Goal: Task Accomplishment & Management: Manage account settings

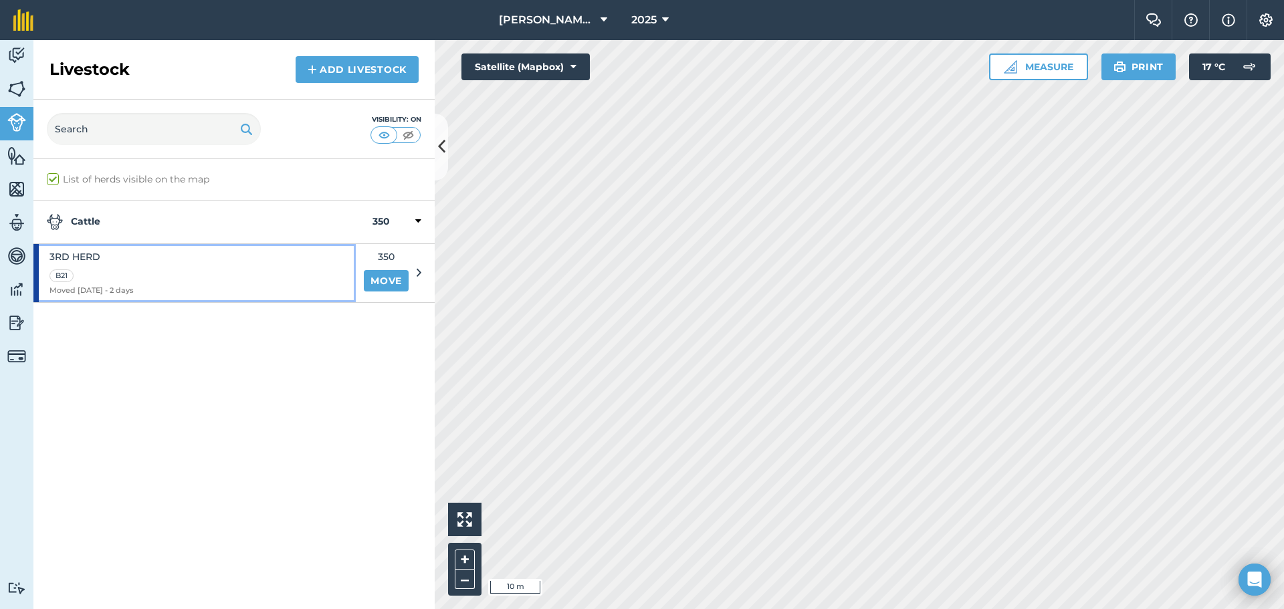
click at [276, 261] on div "3RD HERD B21 Moved [DATE] - 2 days" at bounding box center [194, 273] width 322 height 58
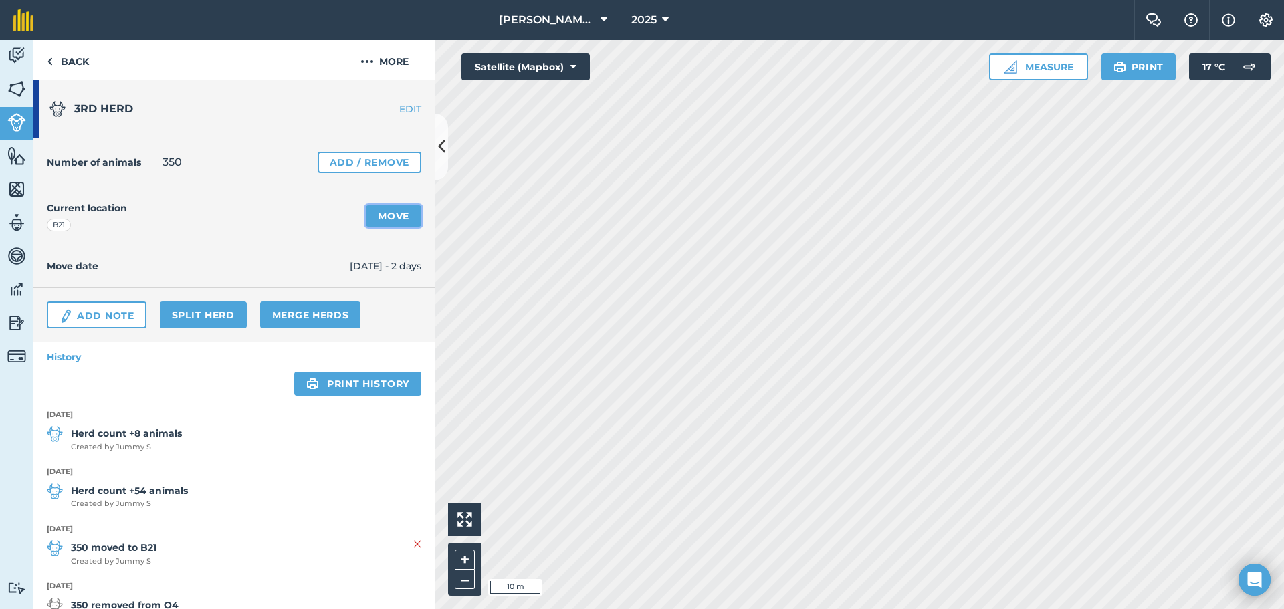
click at [380, 212] on link "Move" at bounding box center [393, 215] width 55 height 21
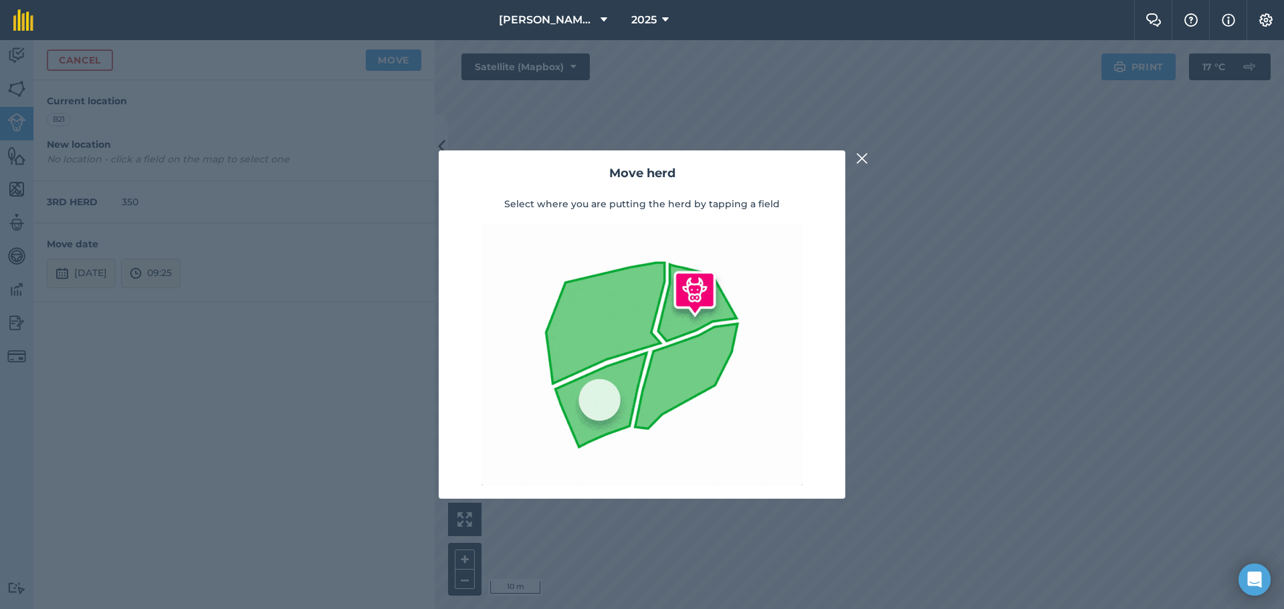
click at [947, 216] on div "Move herd Select where you are putting the herd by tapping a field" at bounding box center [642, 324] width 1284 height 569
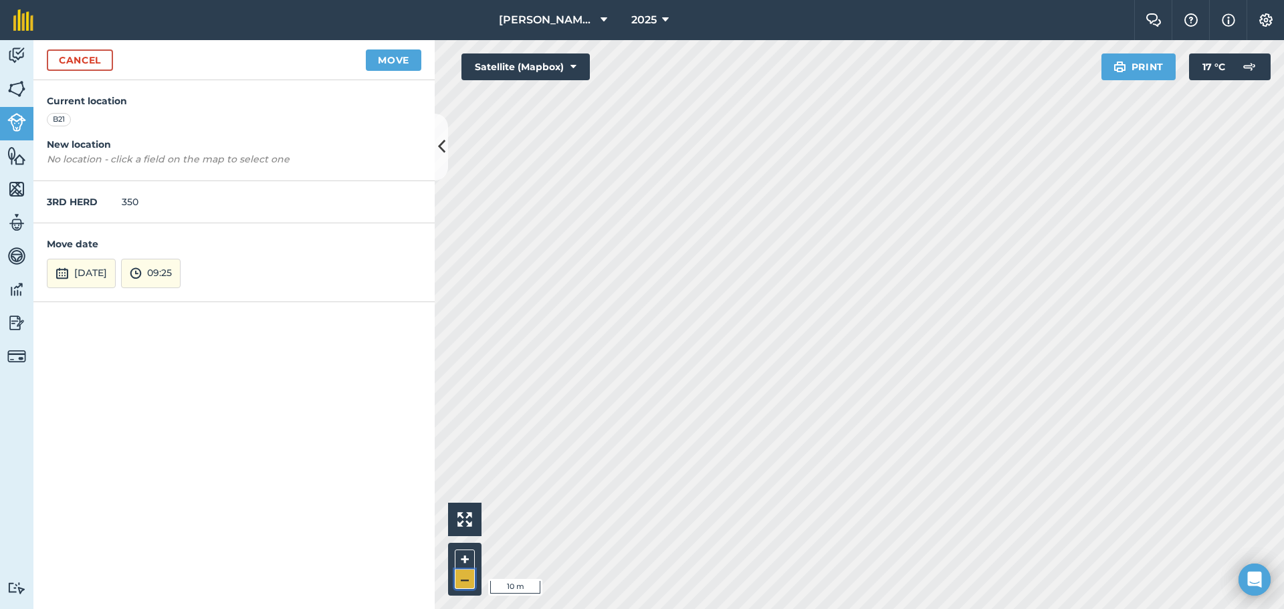
click at [467, 578] on button "–" at bounding box center [465, 579] width 20 height 19
click at [468, 578] on button "–" at bounding box center [465, 579] width 20 height 19
click at [470, 574] on button "–" at bounding box center [465, 579] width 20 height 19
click at [465, 578] on button "–" at bounding box center [465, 579] width 20 height 19
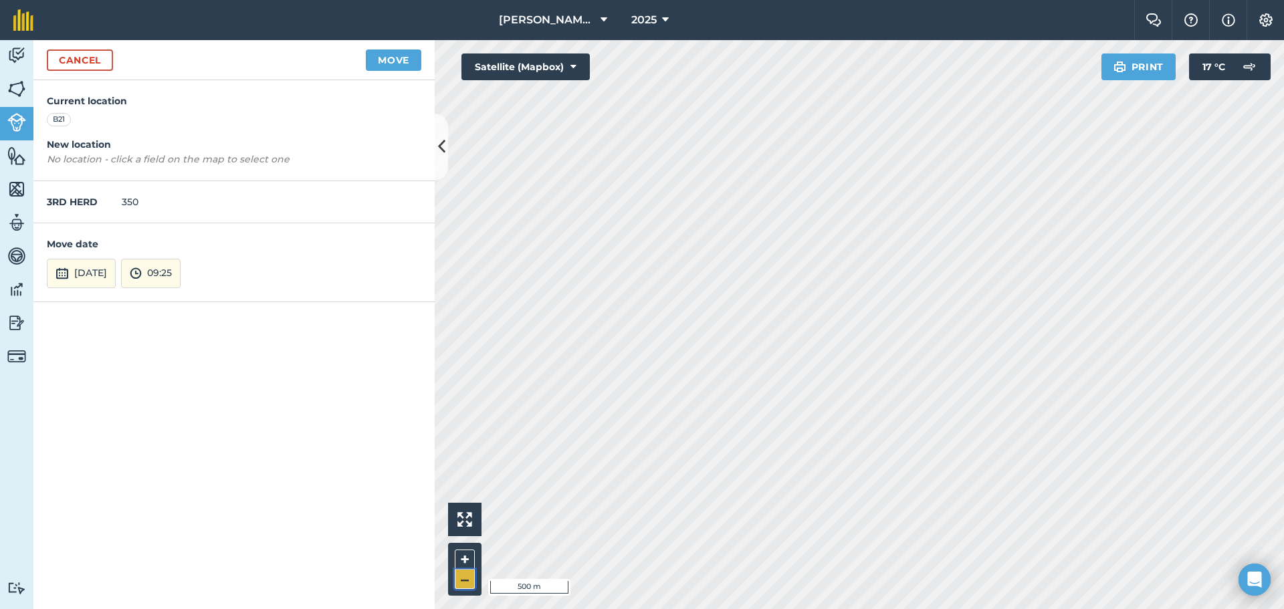
click at [468, 572] on button "–" at bounding box center [465, 579] width 20 height 19
click at [462, 560] on button "+" at bounding box center [465, 560] width 20 height 20
click at [394, 63] on button "Move" at bounding box center [393, 59] width 55 height 21
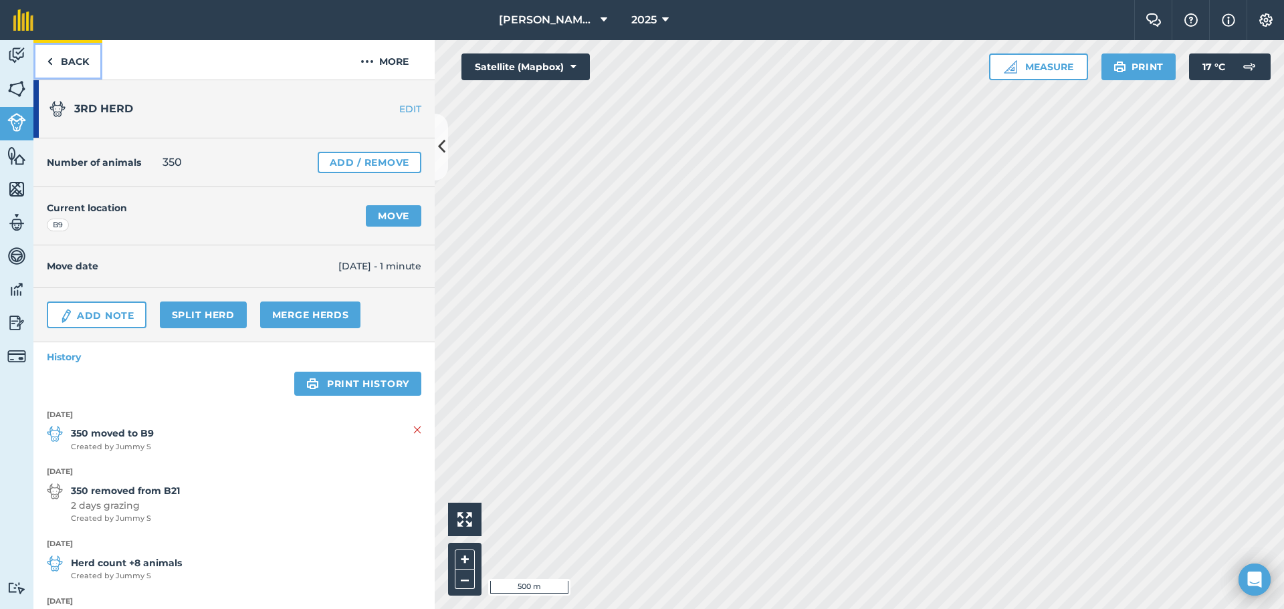
click at [49, 67] on img at bounding box center [50, 61] width 6 height 16
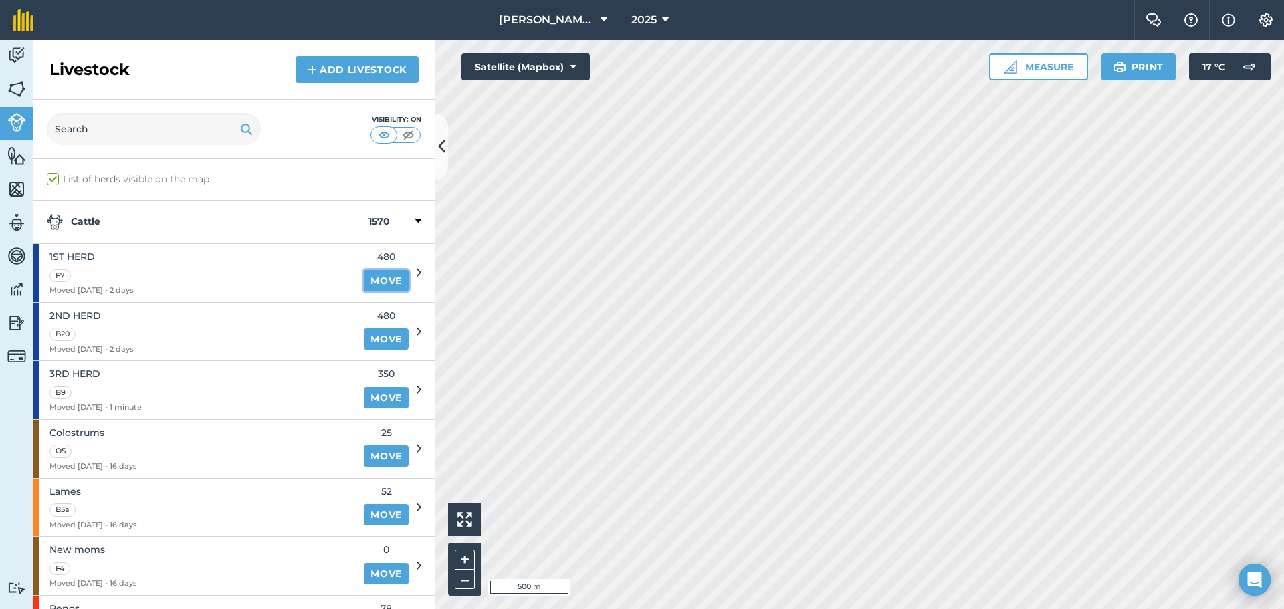
click at [384, 281] on link "Move" at bounding box center [386, 280] width 45 height 21
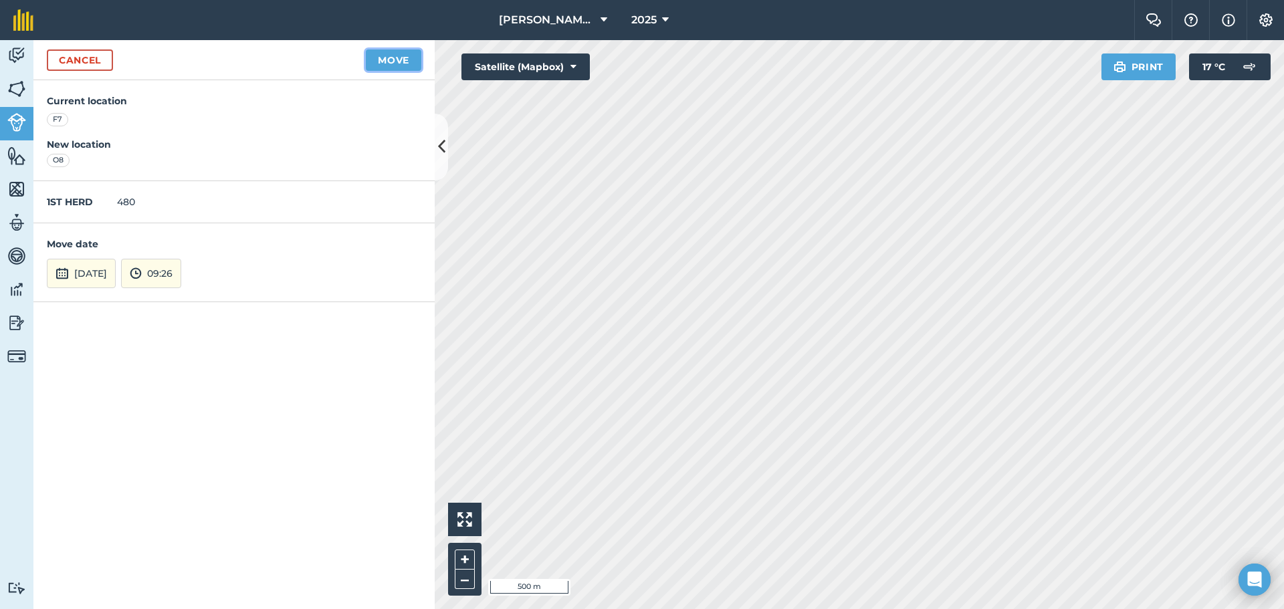
click at [403, 58] on button "Move" at bounding box center [393, 59] width 55 height 21
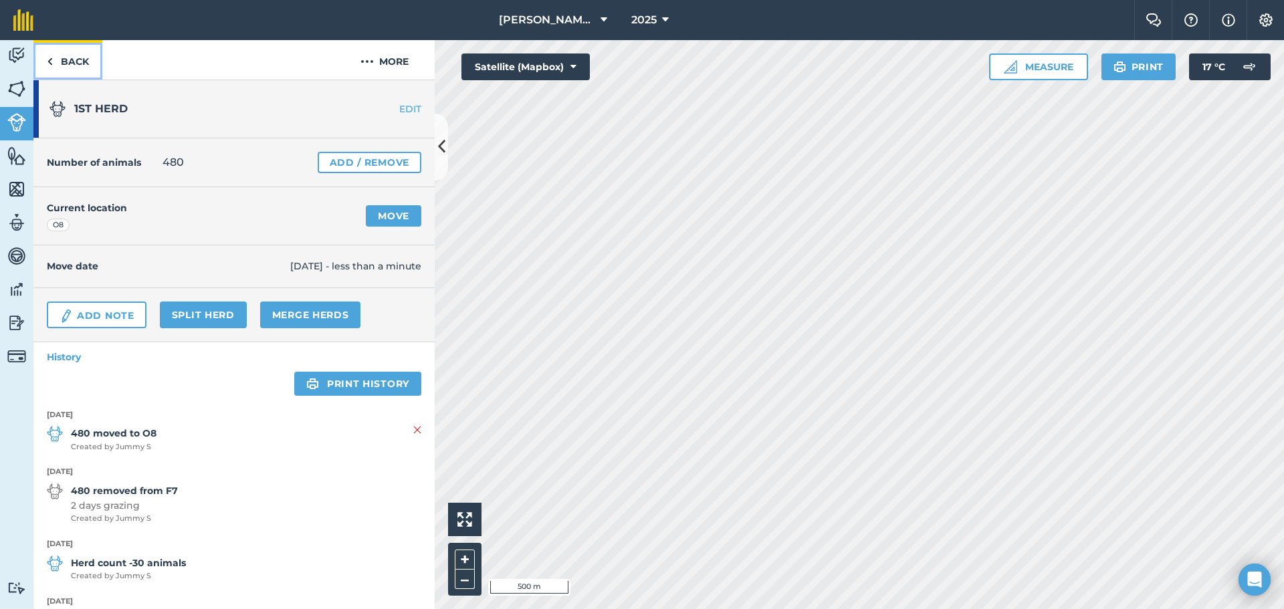
click at [50, 63] on img at bounding box center [50, 61] width 6 height 16
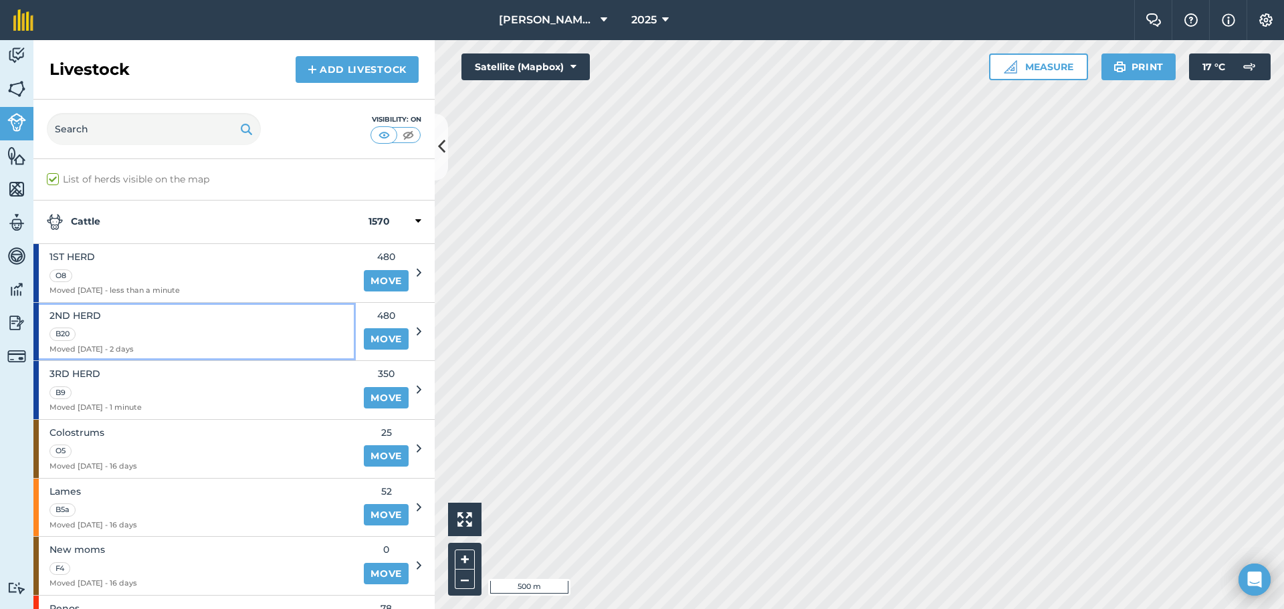
click at [214, 323] on div "2ND HERD B20 Moved 08/10/25 - 2 days" at bounding box center [194, 332] width 322 height 58
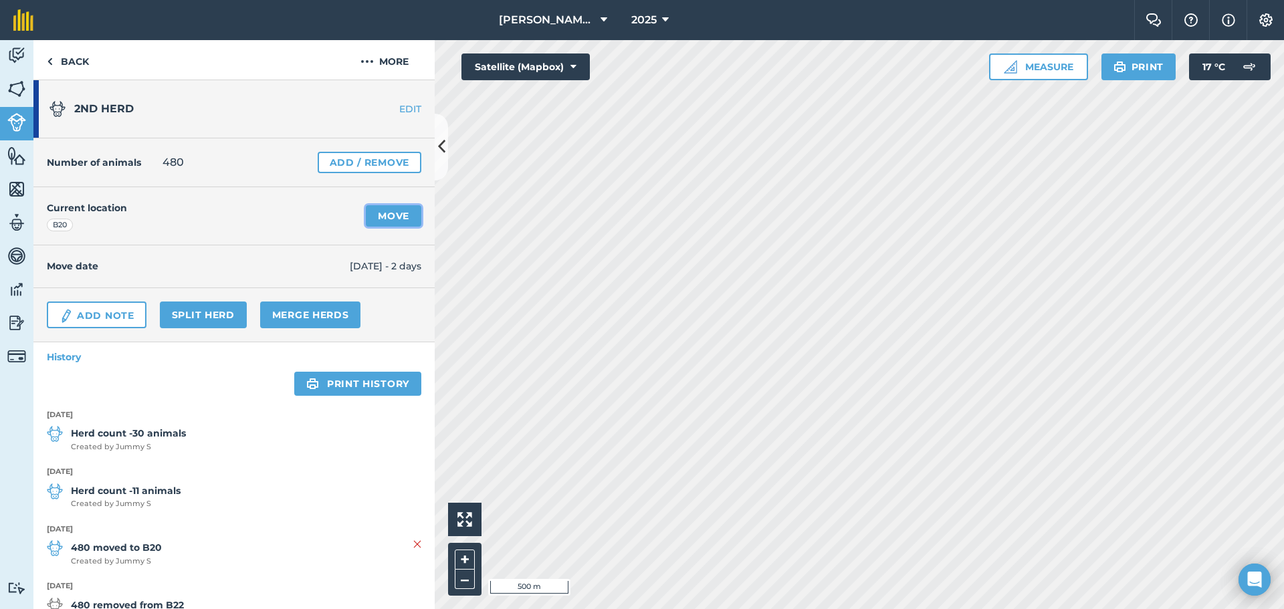
click at [400, 215] on link "Move" at bounding box center [393, 215] width 55 height 21
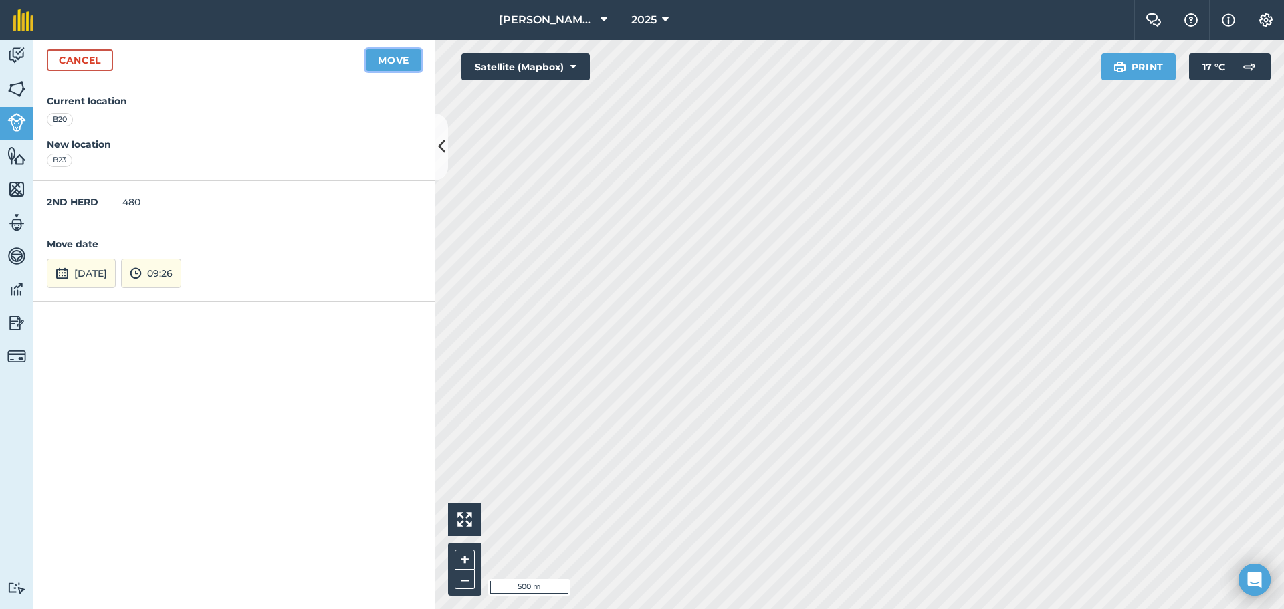
click at [408, 57] on button "Move" at bounding box center [393, 59] width 55 height 21
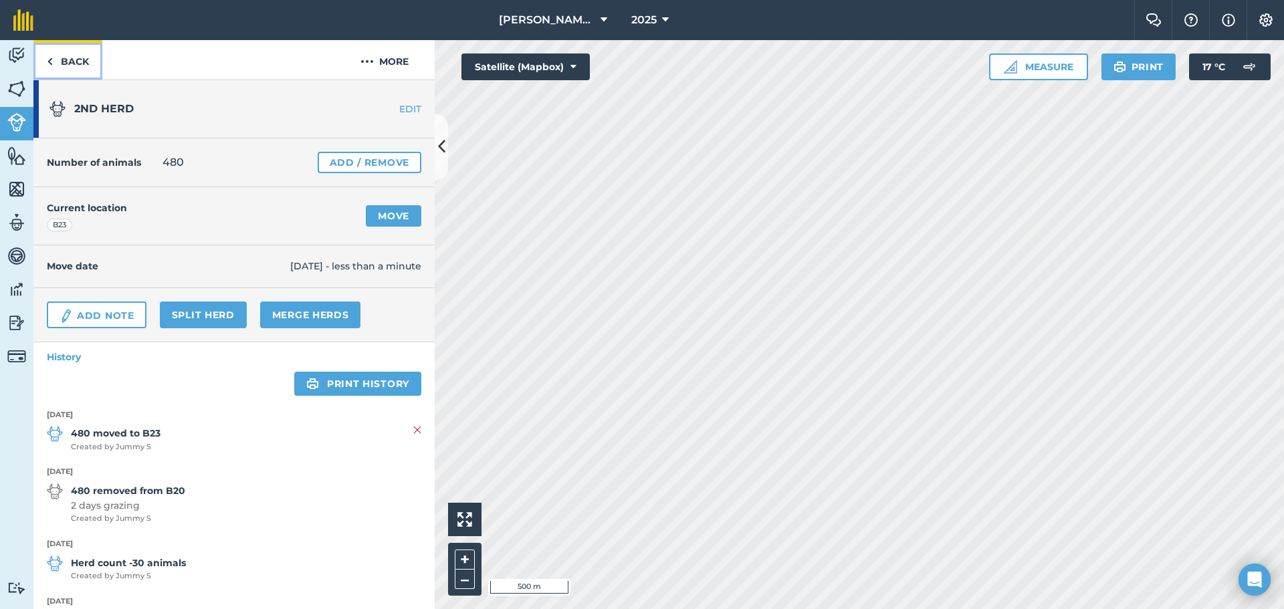
click at [57, 62] on link "Back" at bounding box center [67, 59] width 69 height 39
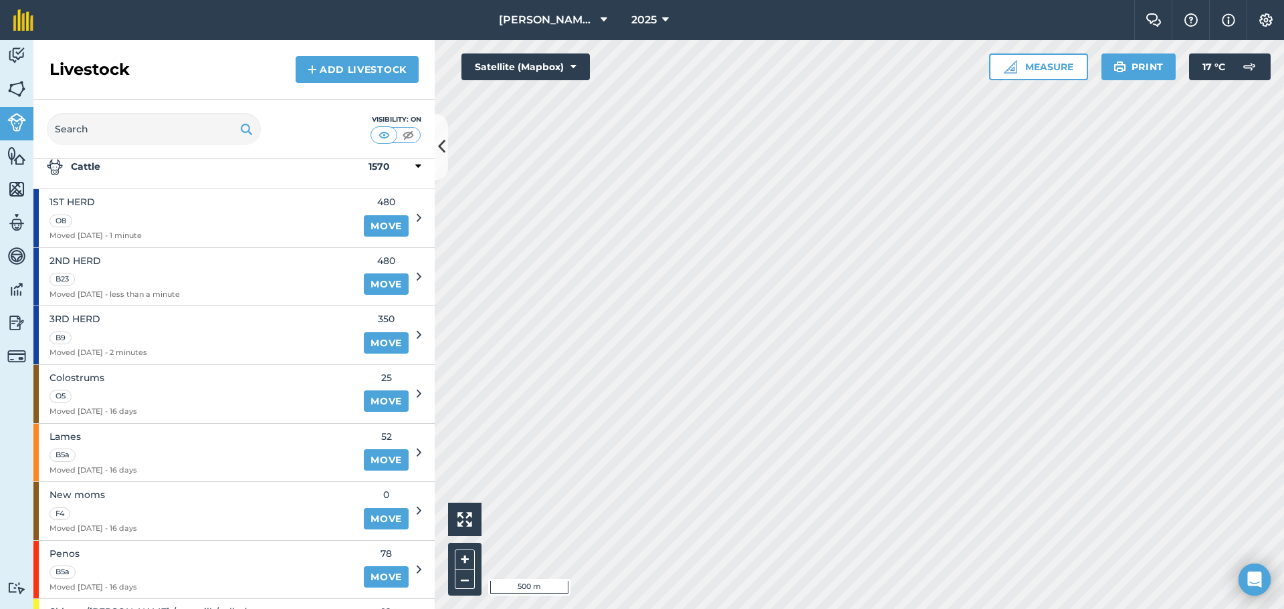
scroll to position [28, 0]
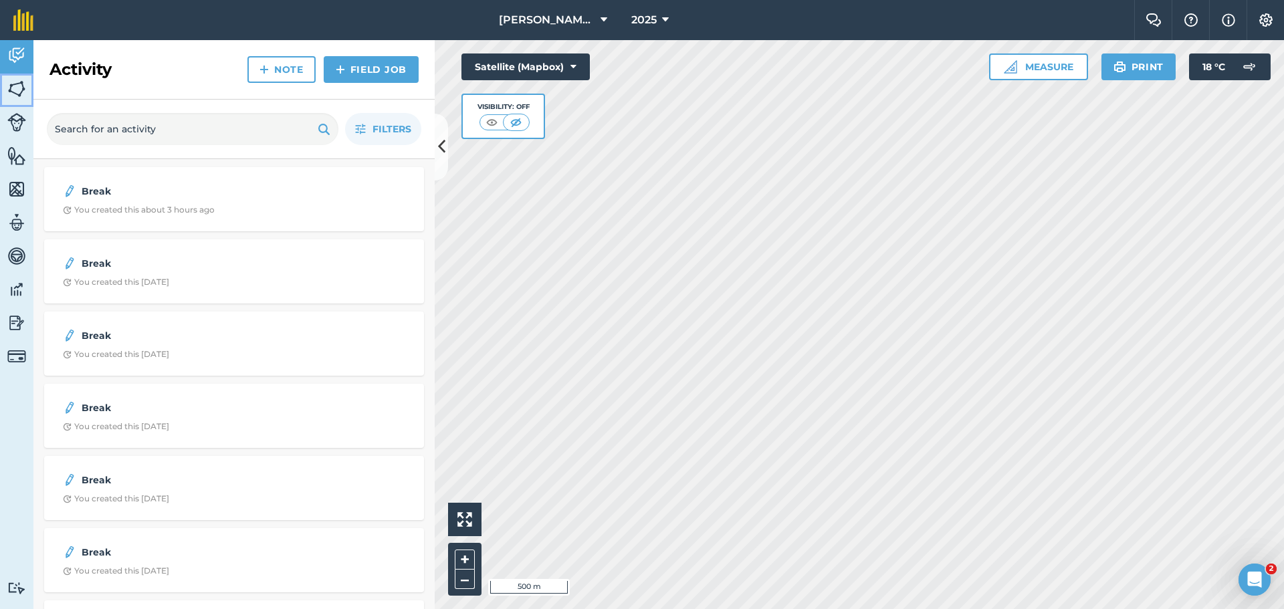
click at [17, 92] on img at bounding box center [16, 89] width 19 height 20
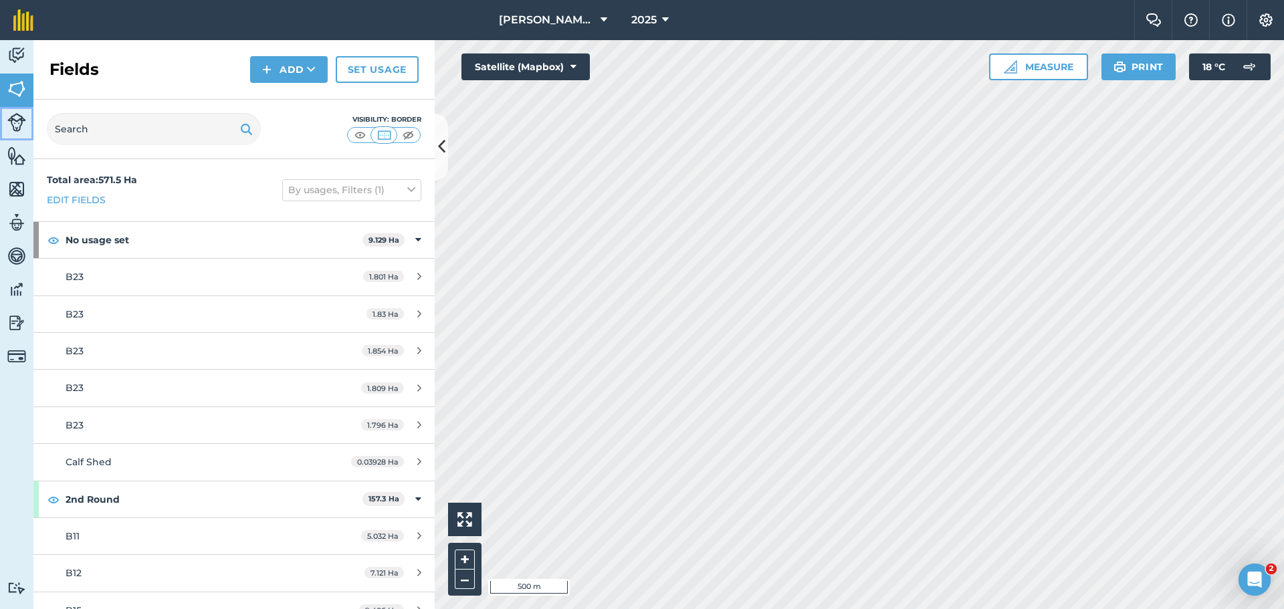
click at [16, 118] on img at bounding box center [16, 122] width 19 height 19
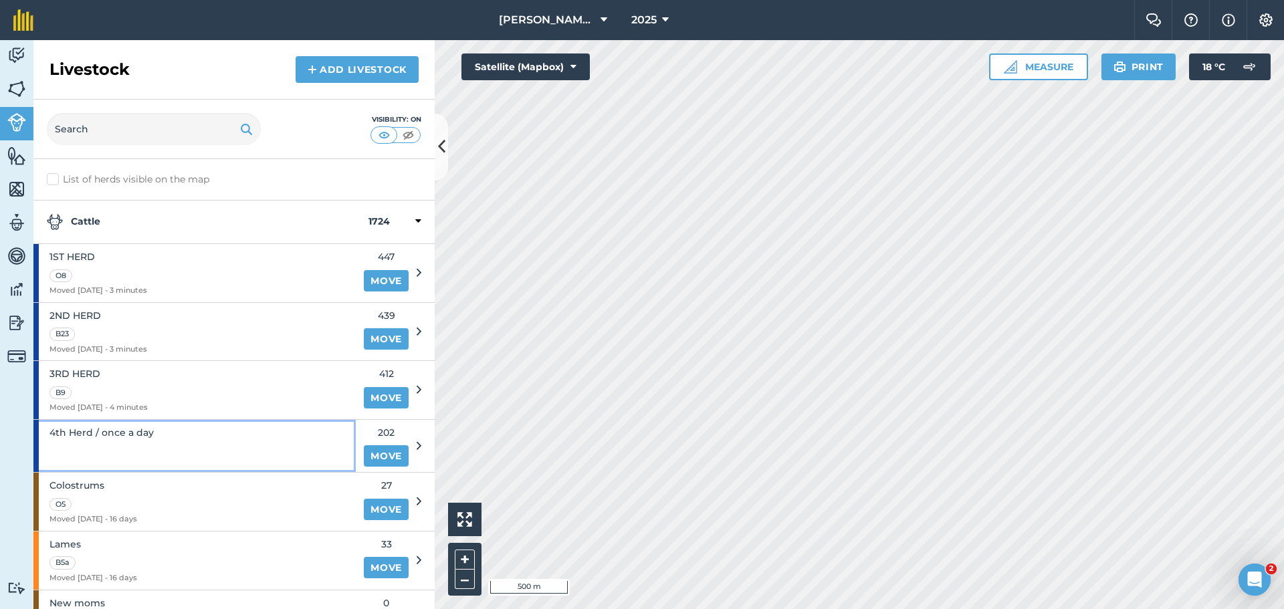
click at [251, 445] on div "4th Herd / once a day" at bounding box center [194, 446] width 322 height 52
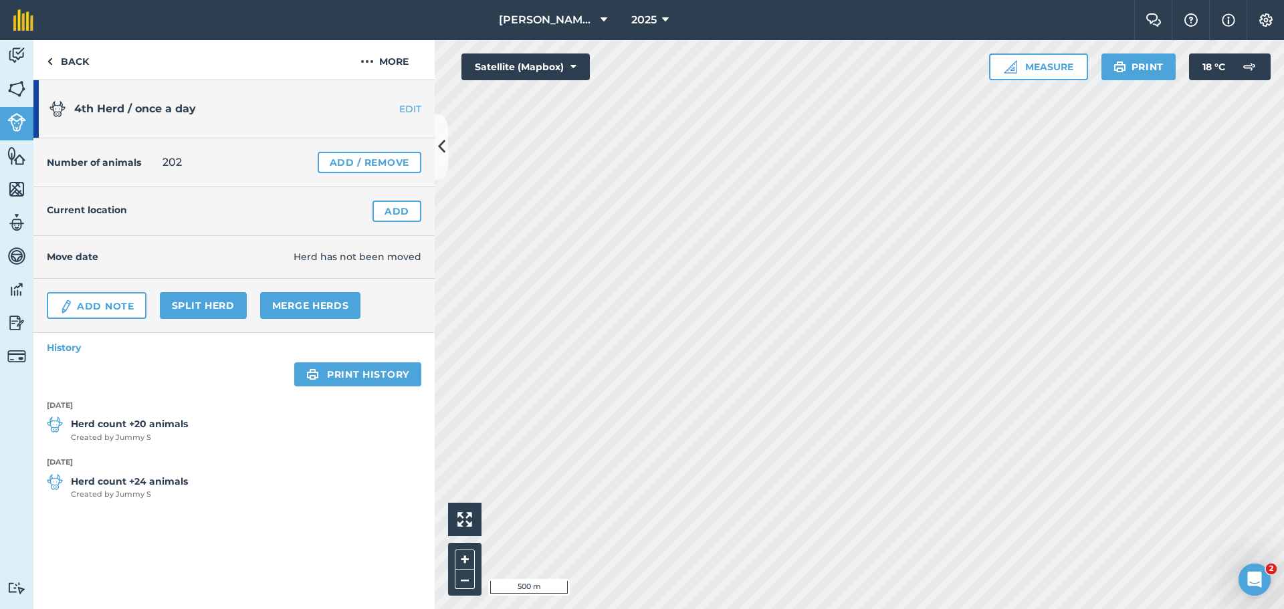
click at [245, 211] on div "Current location Add" at bounding box center [233, 211] width 401 height 49
click at [272, 193] on div "Current location Add" at bounding box center [233, 211] width 401 height 49
click at [371, 59] on img at bounding box center [366, 61] width 13 height 16
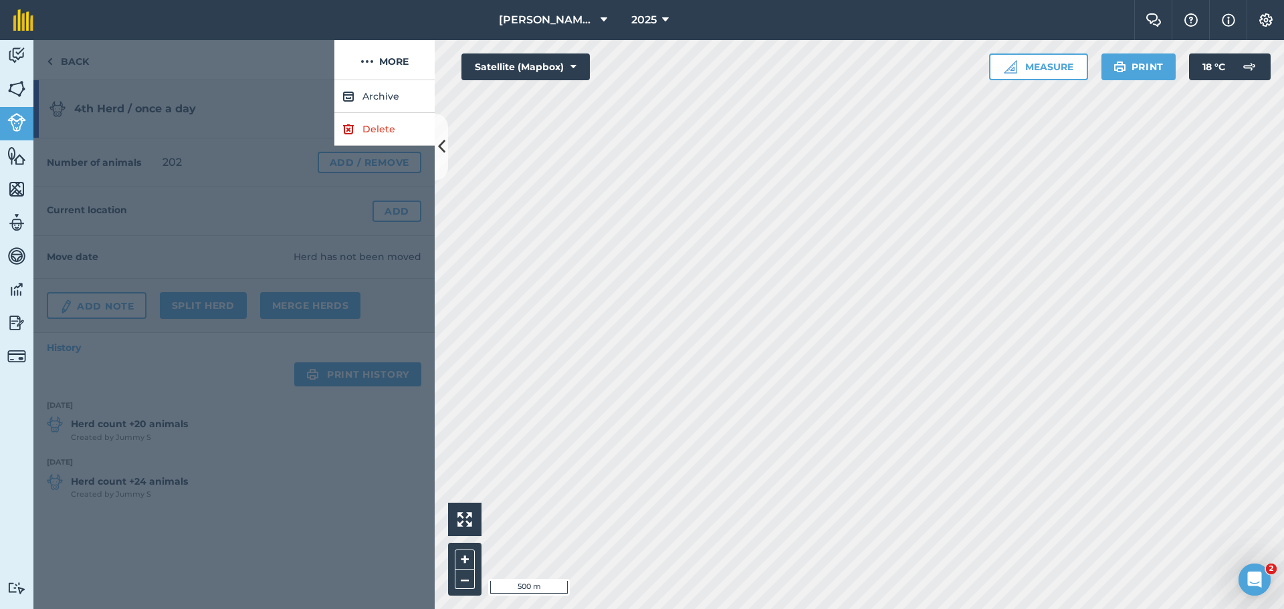
click at [326, 101] on div at bounding box center [233, 344] width 401 height 529
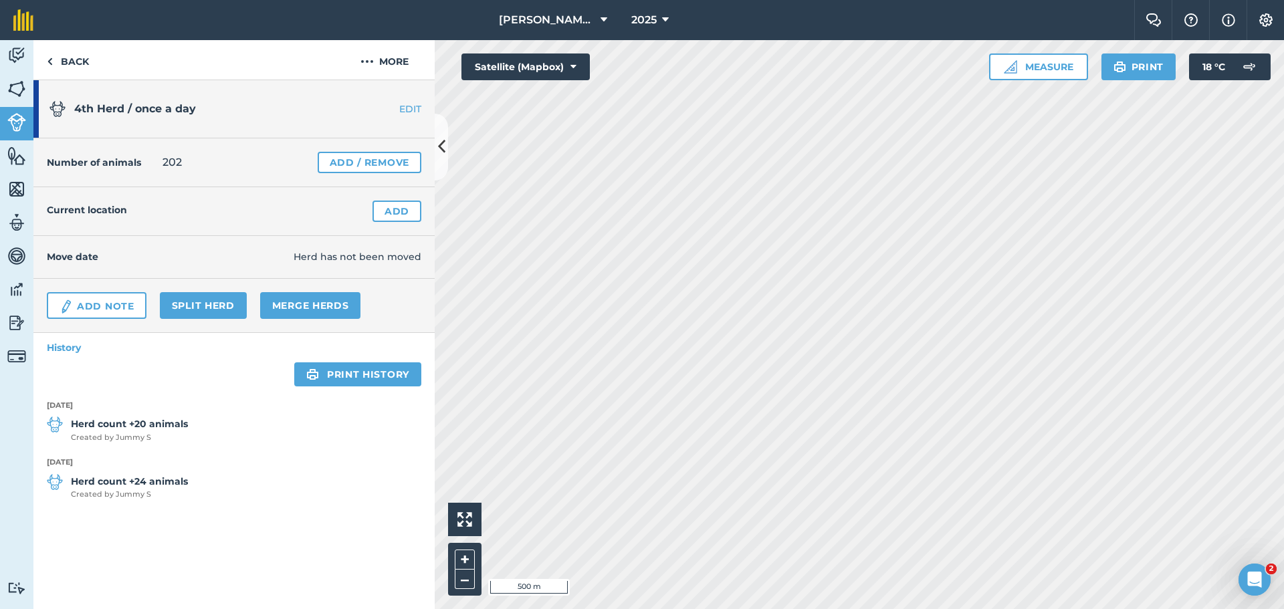
click at [152, 203] on div "Current location Add" at bounding box center [233, 211] width 401 height 49
click at [383, 207] on link "Add" at bounding box center [396, 211] width 49 height 21
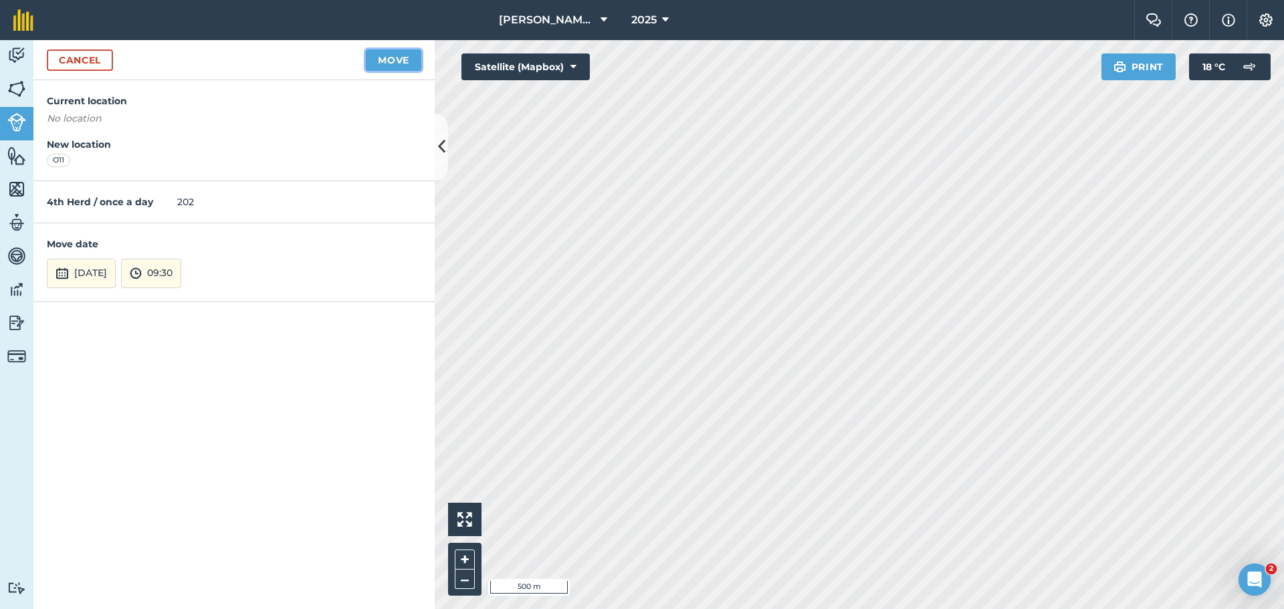
click at [411, 53] on button "Move" at bounding box center [393, 59] width 55 height 21
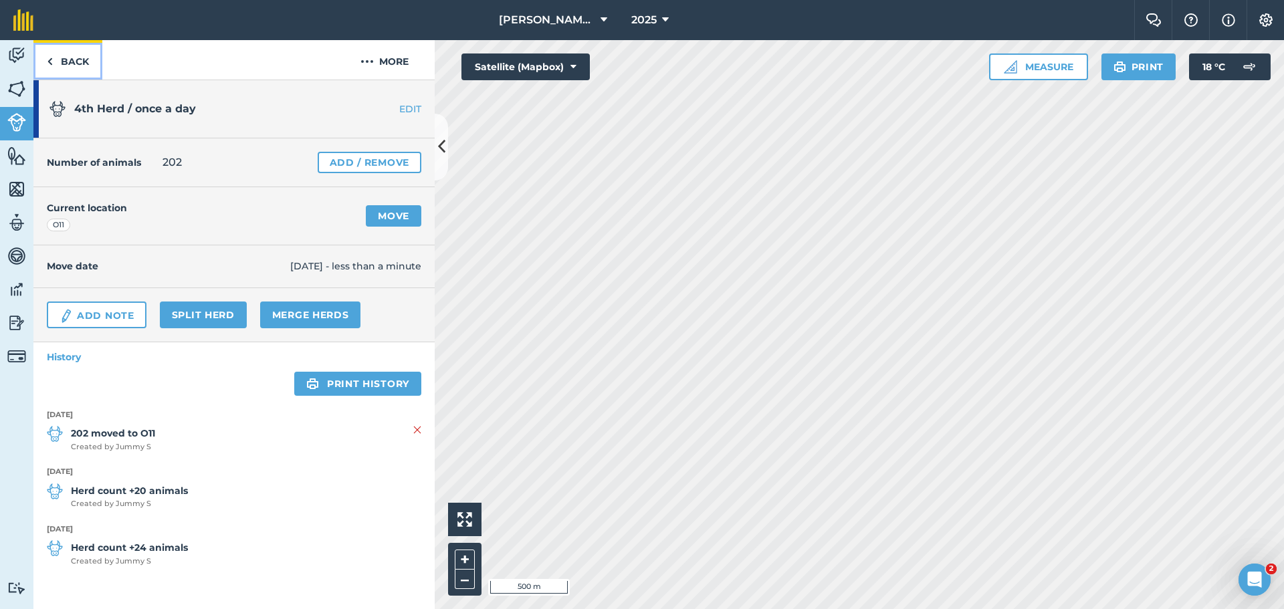
click at [63, 58] on link "Back" at bounding box center [67, 59] width 69 height 39
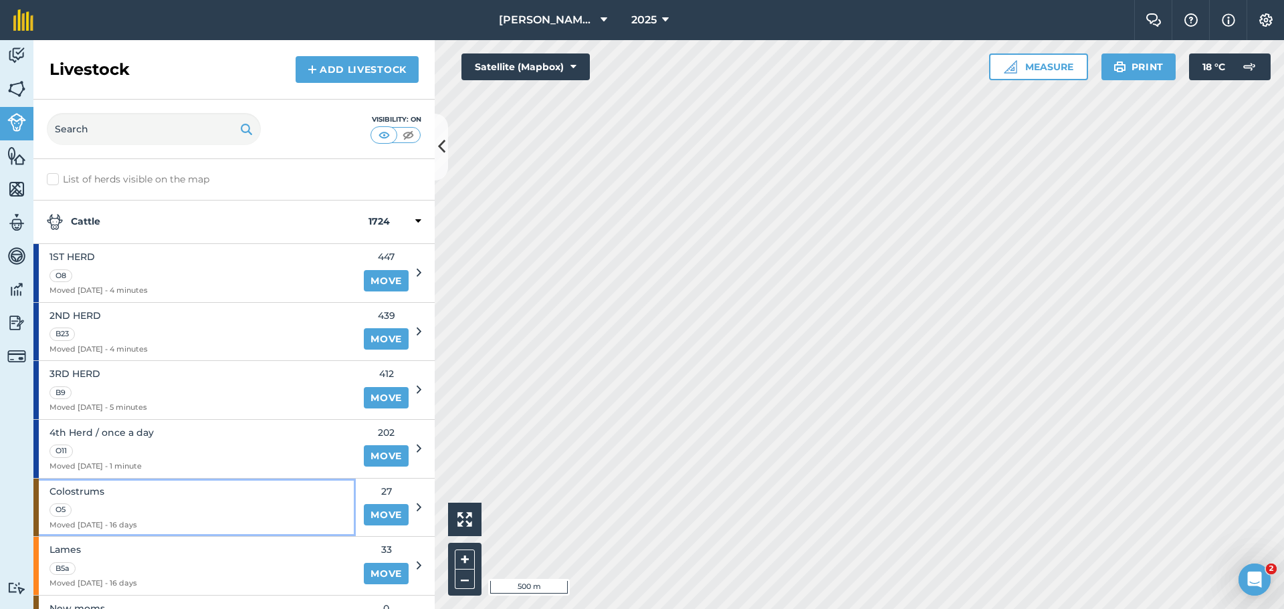
click at [281, 497] on div "Colostrums O5 Moved 24/09/25 - 16 days" at bounding box center [194, 508] width 322 height 58
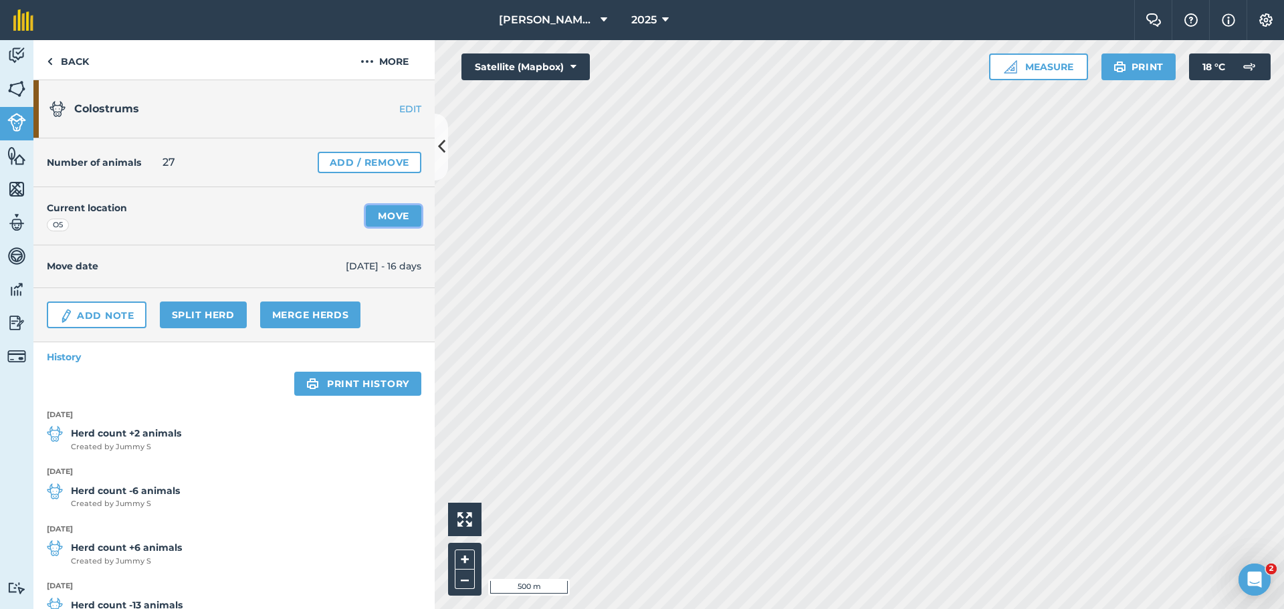
click at [386, 215] on link "Move" at bounding box center [393, 215] width 55 height 21
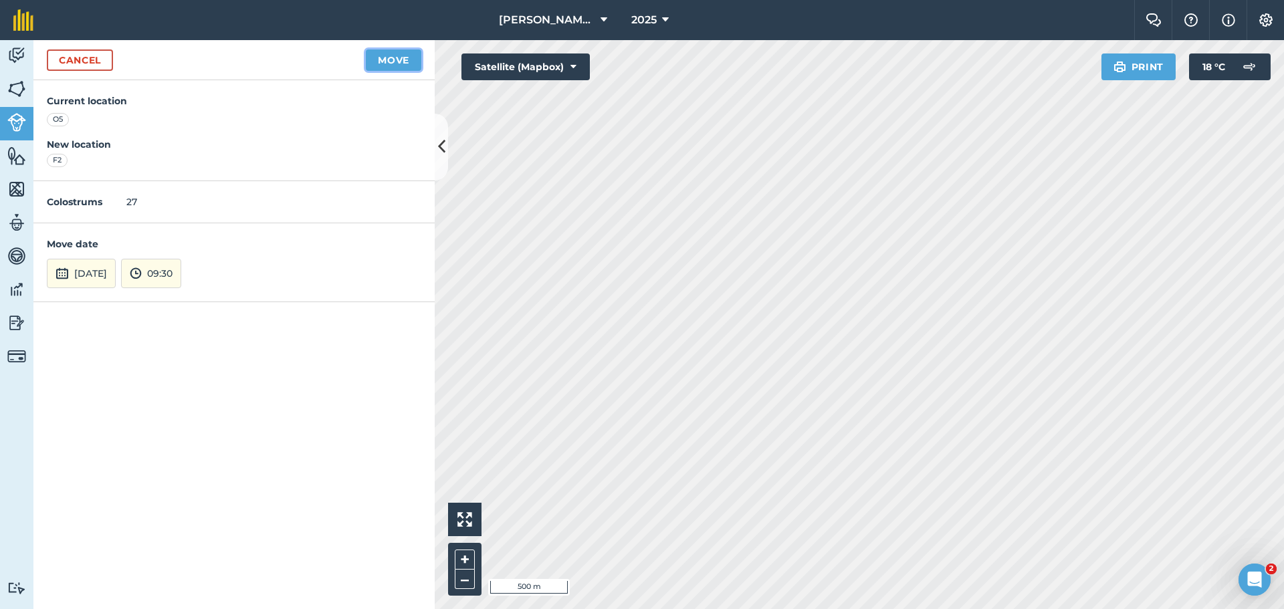
click at [400, 58] on button "Move" at bounding box center [393, 59] width 55 height 21
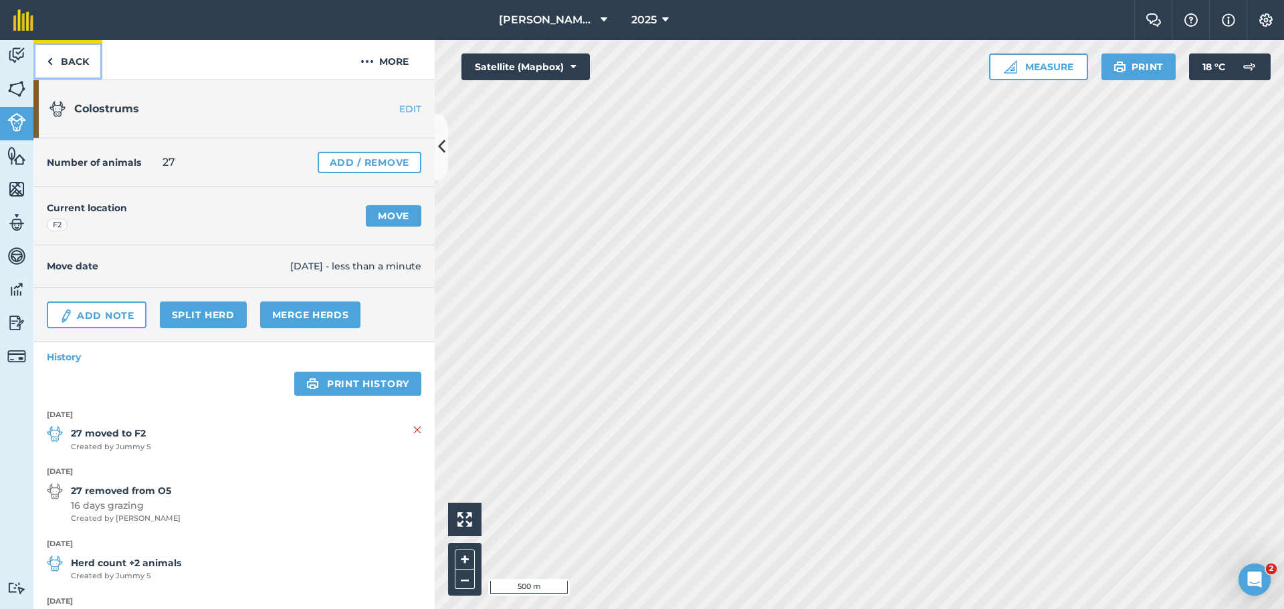
click at [51, 59] on img at bounding box center [50, 61] width 6 height 16
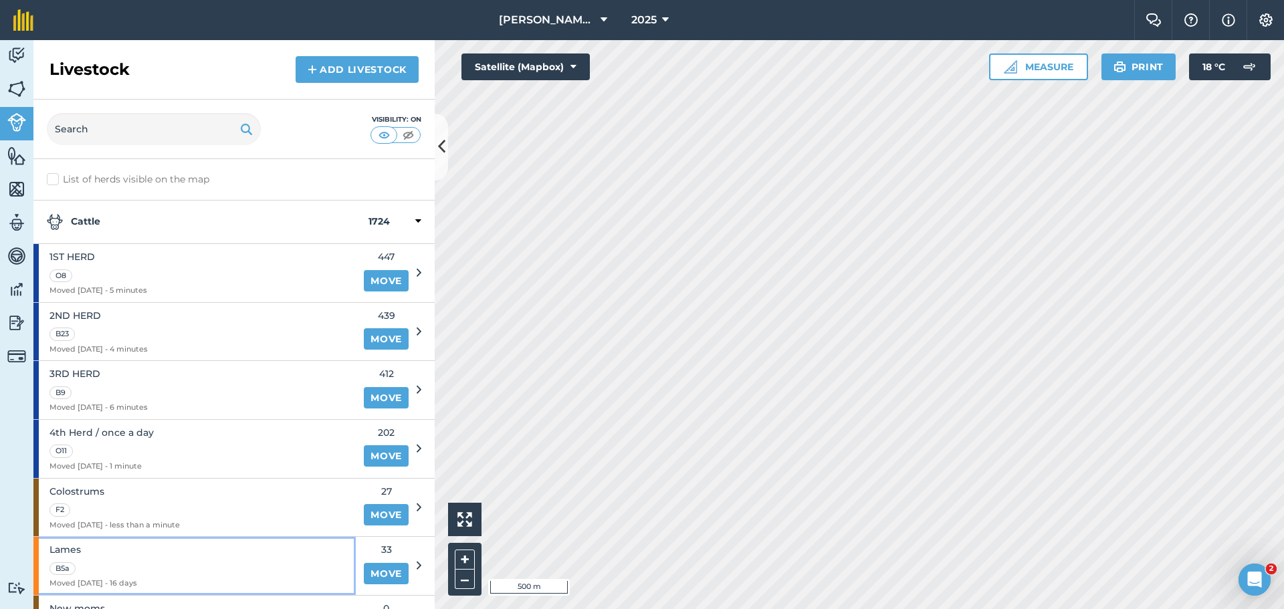
click at [269, 560] on div "Lames B5a Moved 24/09/25 - 16 days" at bounding box center [194, 566] width 322 height 58
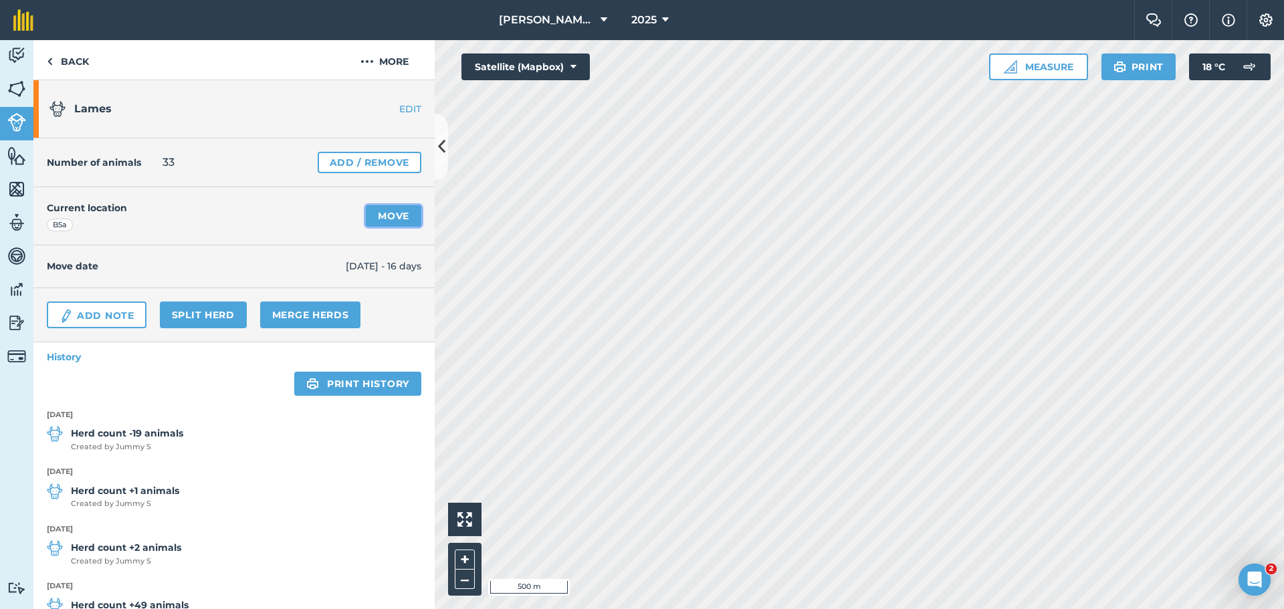
click at [387, 212] on link "Move" at bounding box center [393, 215] width 55 height 21
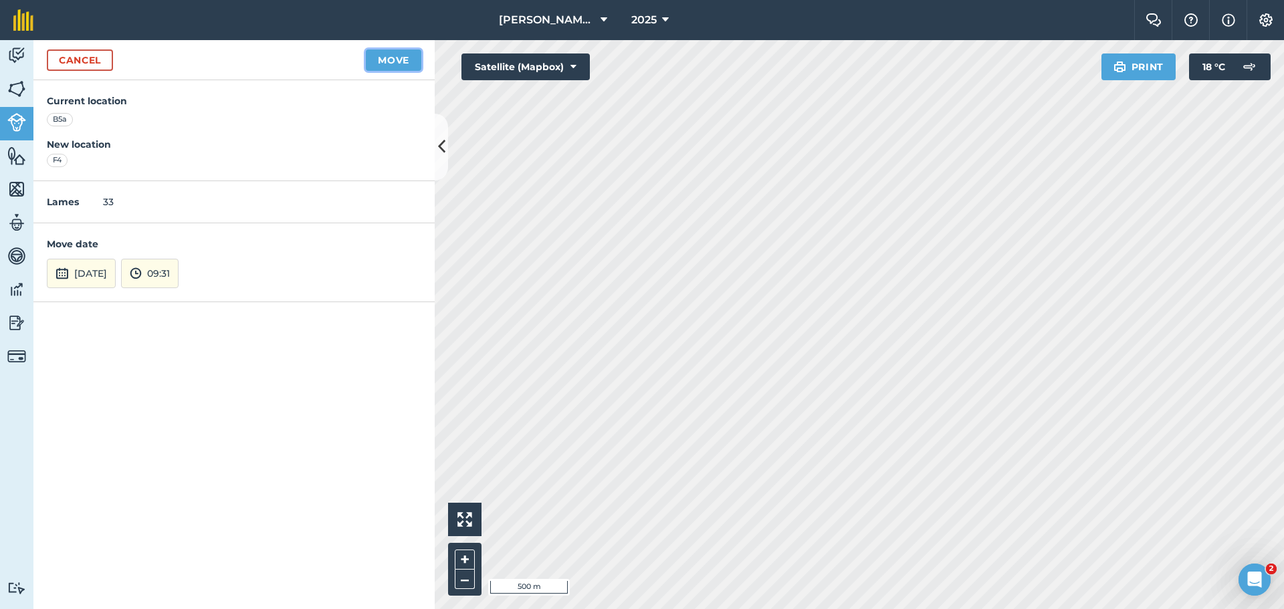
click at [388, 61] on button "Move" at bounding box center [393, 59] width 55 height 21
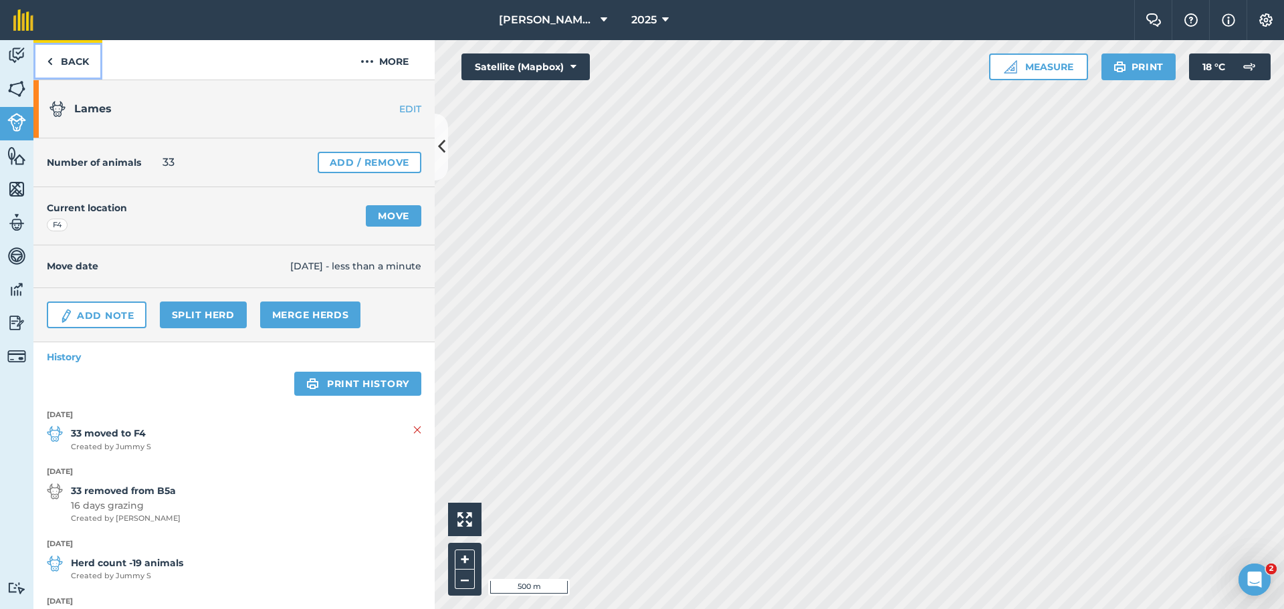
click at [53, 63] on link "Back" at bounding box center [67, 59] width 69 height 39
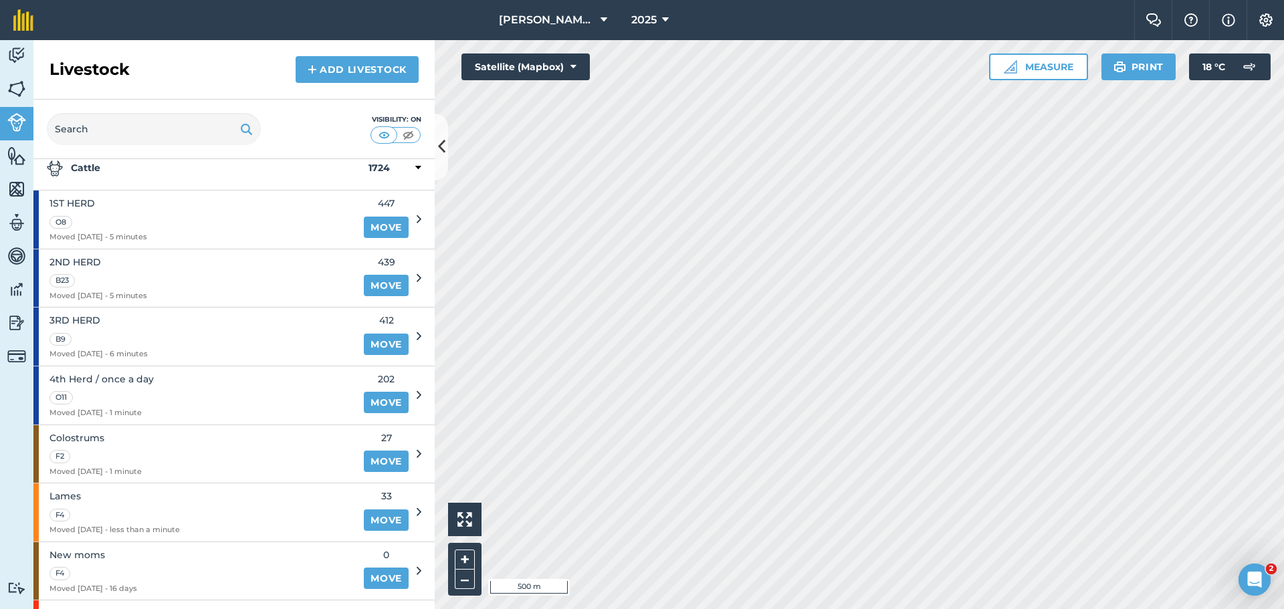
scroll to position [80, 0]
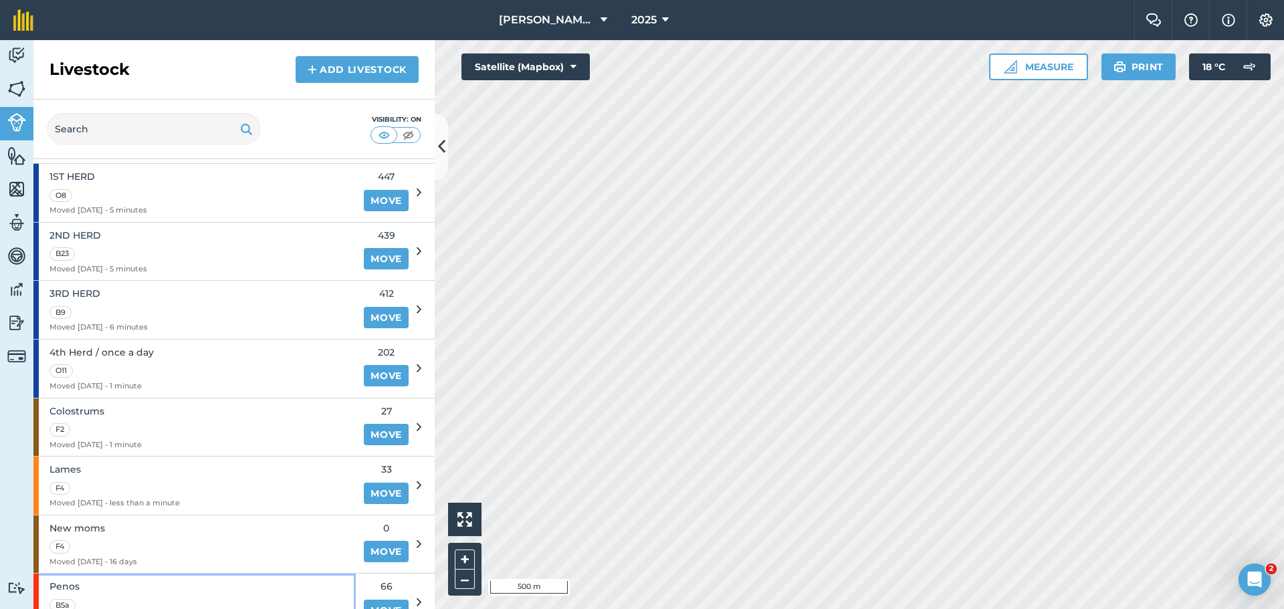
click at [296, 584] on div "Penos B5a Moved 24/09/25 - 16 days" at bounding box center [194, 603] width 322 height 58
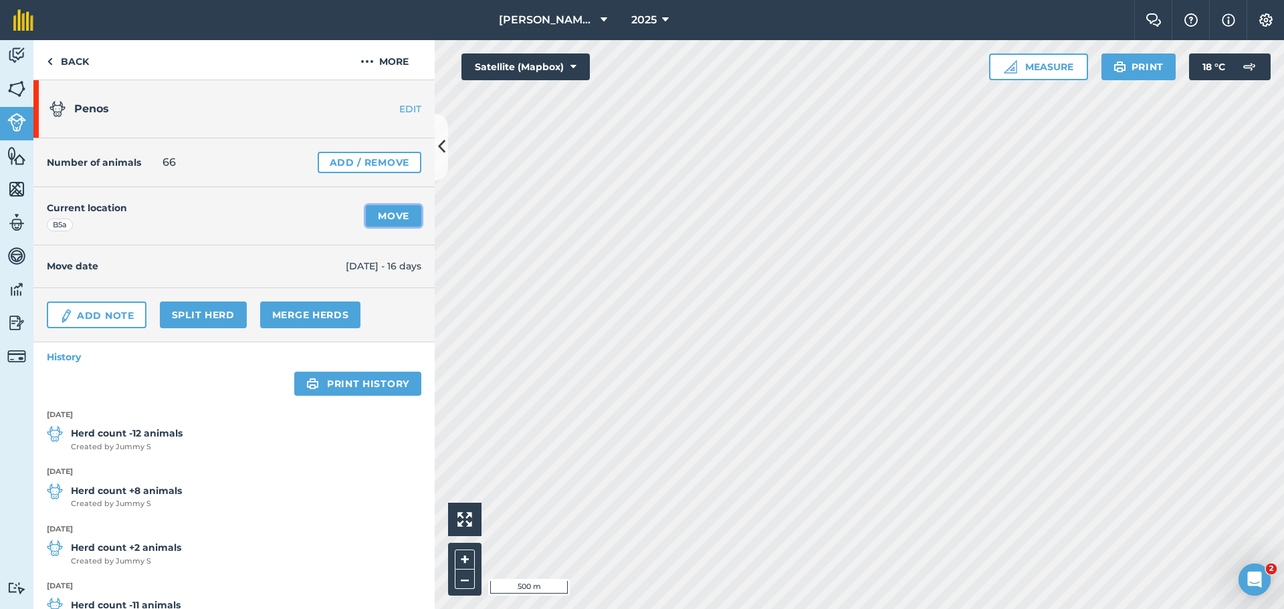
click at [396, 215] on link "Move" at bounding box center [393, 215] width 55 height 21
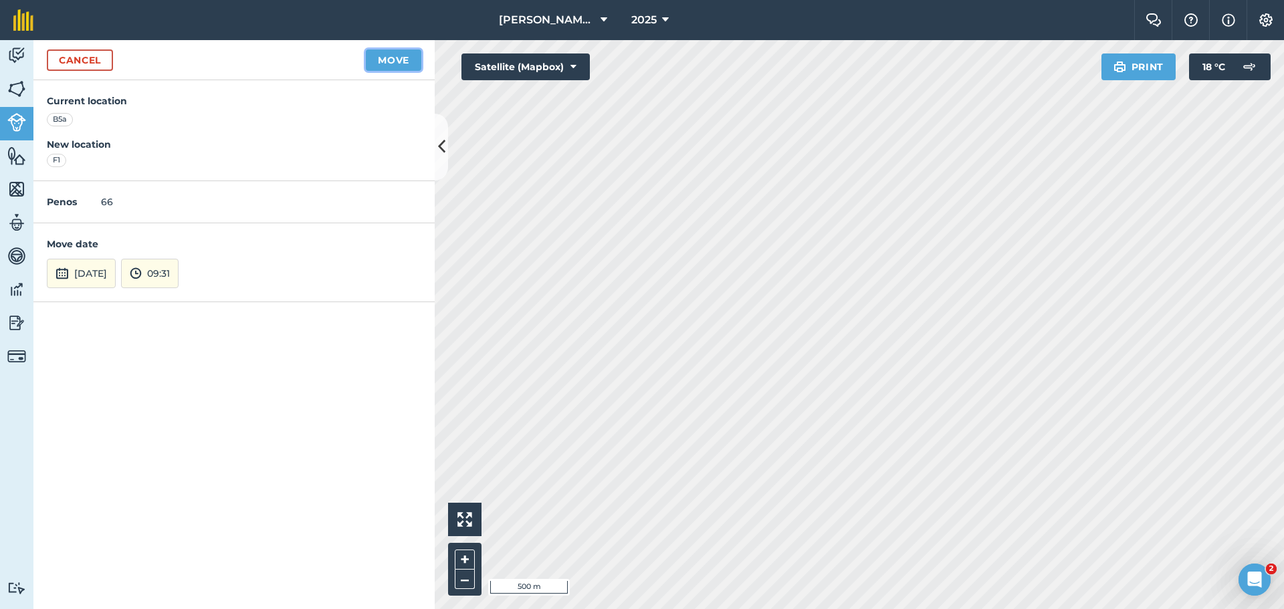
click at [403, 59] on button "Move" at bounding box center [393, 59] width 55 height 21
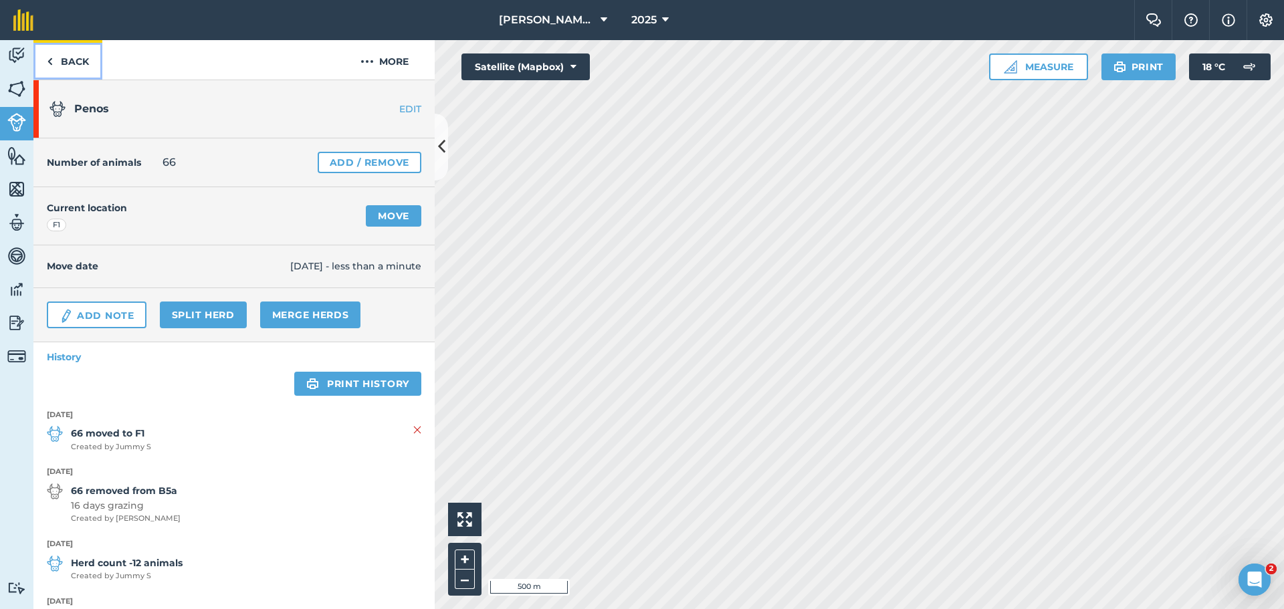
click at [49, 66] on img at bounding box center [50, 61] width 6 height 16
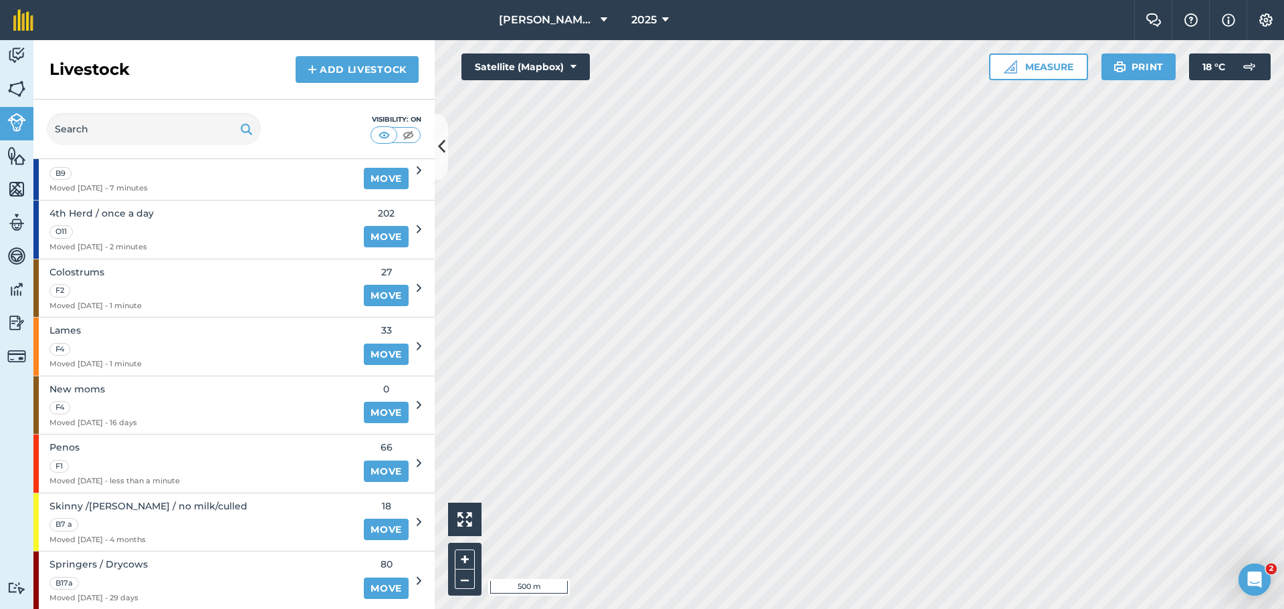
scroll to position [221, 0]
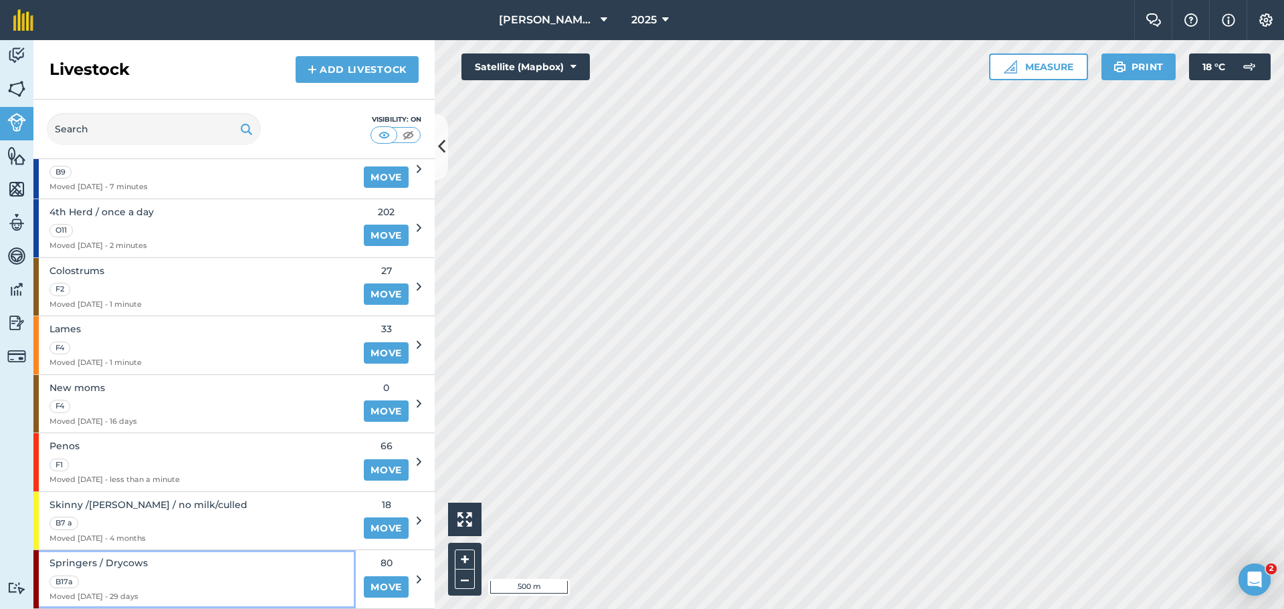
click at [234, 559] on div "Springers / Drycows B17a Moved 11/09/25 - 29 days" at bounding box center [194, 579] width 322 height 58
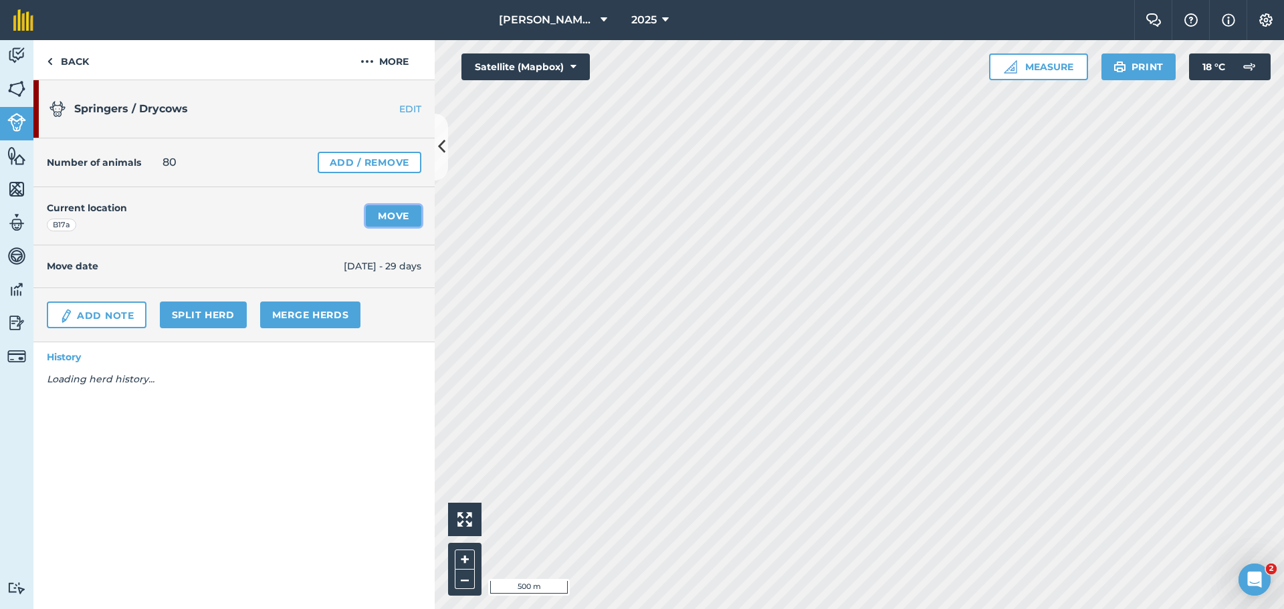
click at [390, 217] on link "Move" at bounding box center [393, 215] width 55 height 21
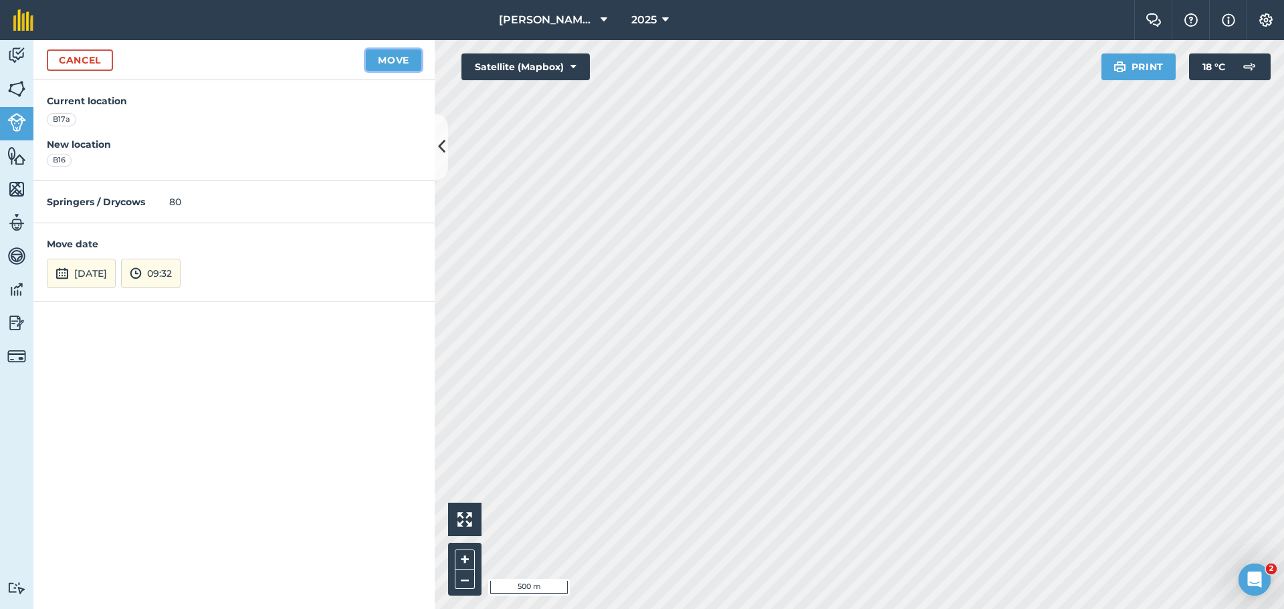
click at [390, 61] on button "Move" at bounding box center [393, 59] width 55 height 21
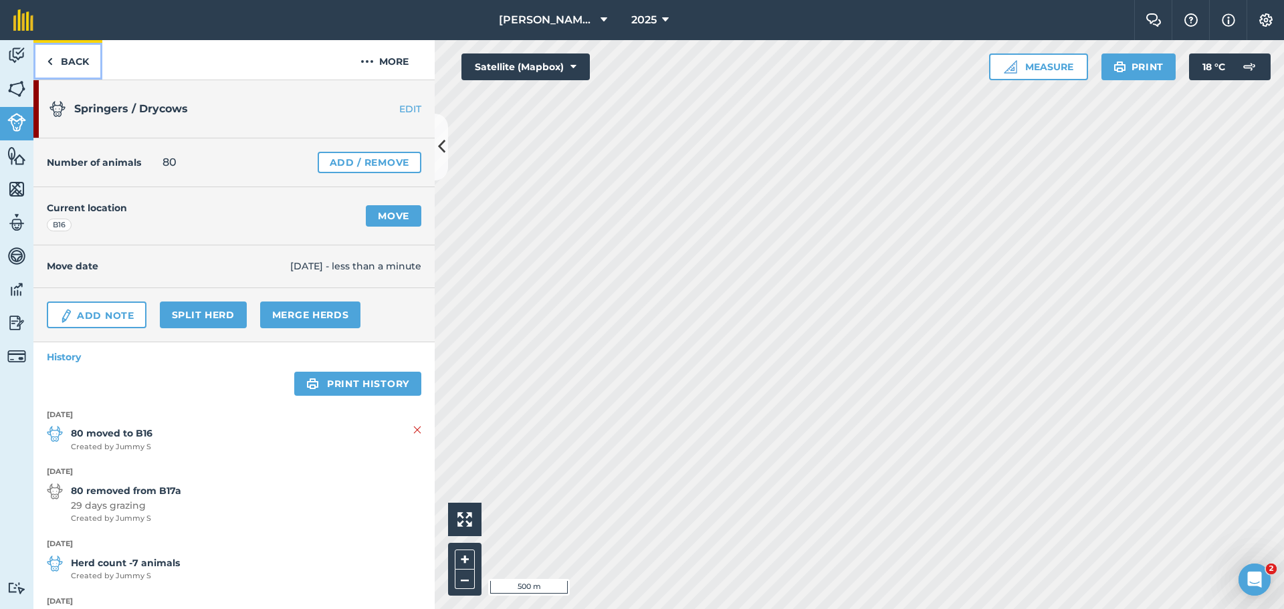
click at [53, 63] on link "Back" at bounding box center [67, 59] width 69 height 39
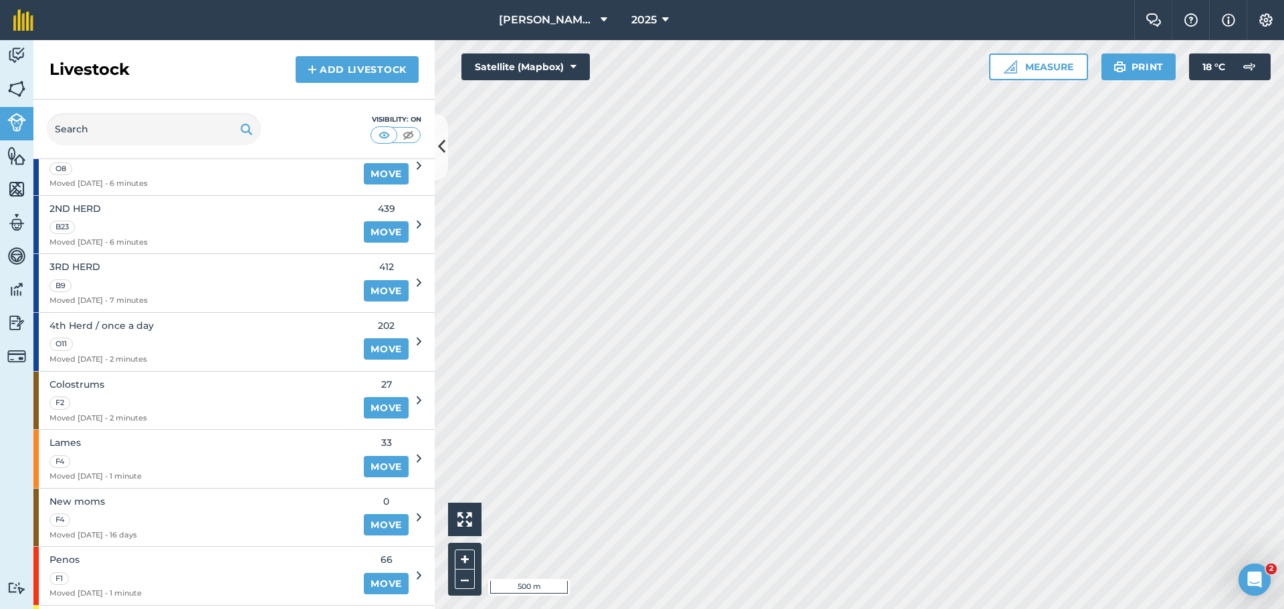
scroll to position [134, 0]
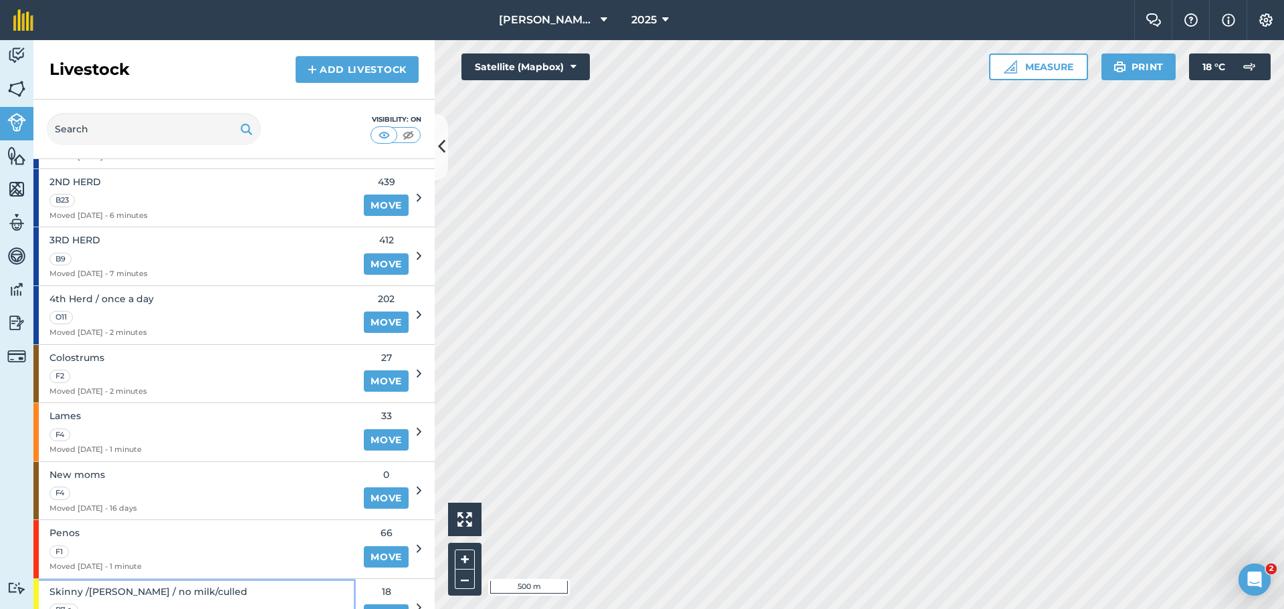
click at [269, 584] on div "Skinny /Johnes / no milk/culled B7 a Moved 04/06/25 - 4 months" at bounding box center [194, 608] width 322 height 58
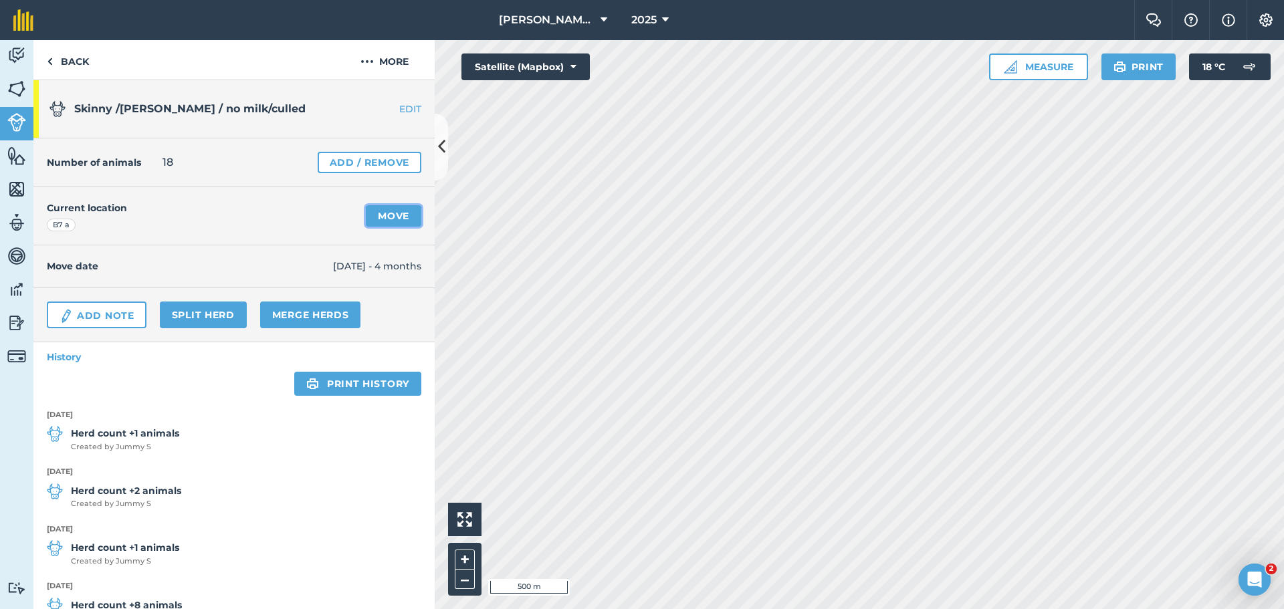
click at [386, 205] on link "Move" at bounding box center [393, 215] width 55 height 21
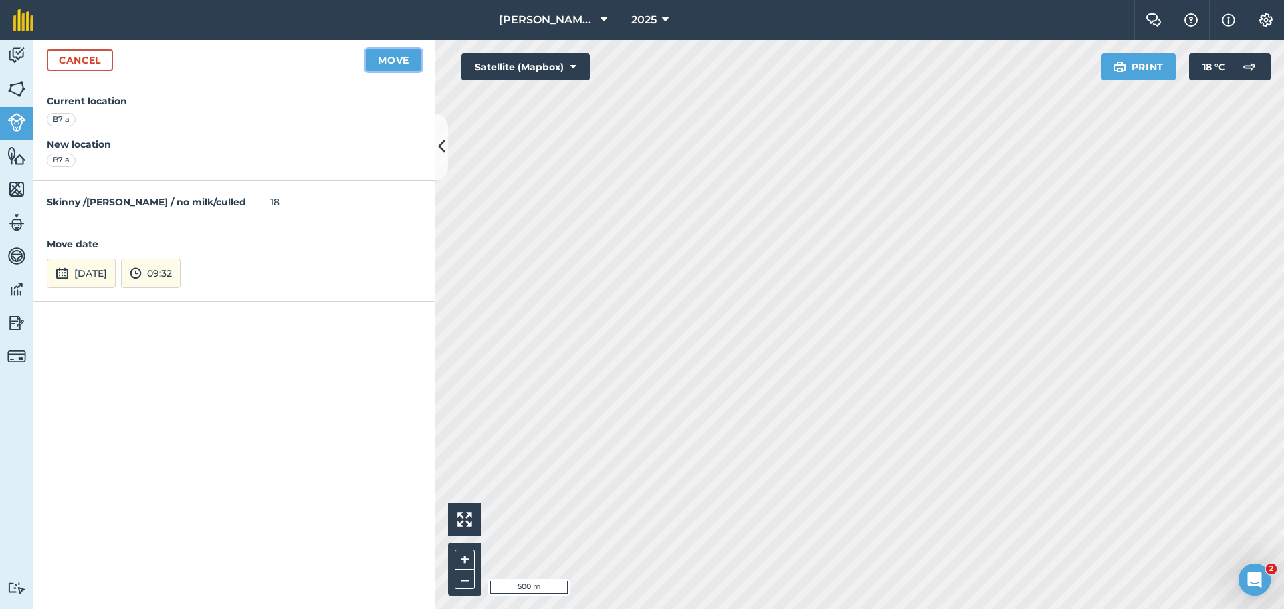
click at [387, 58] on button "Move" at bounding box center [393, 59] width 55 height 21
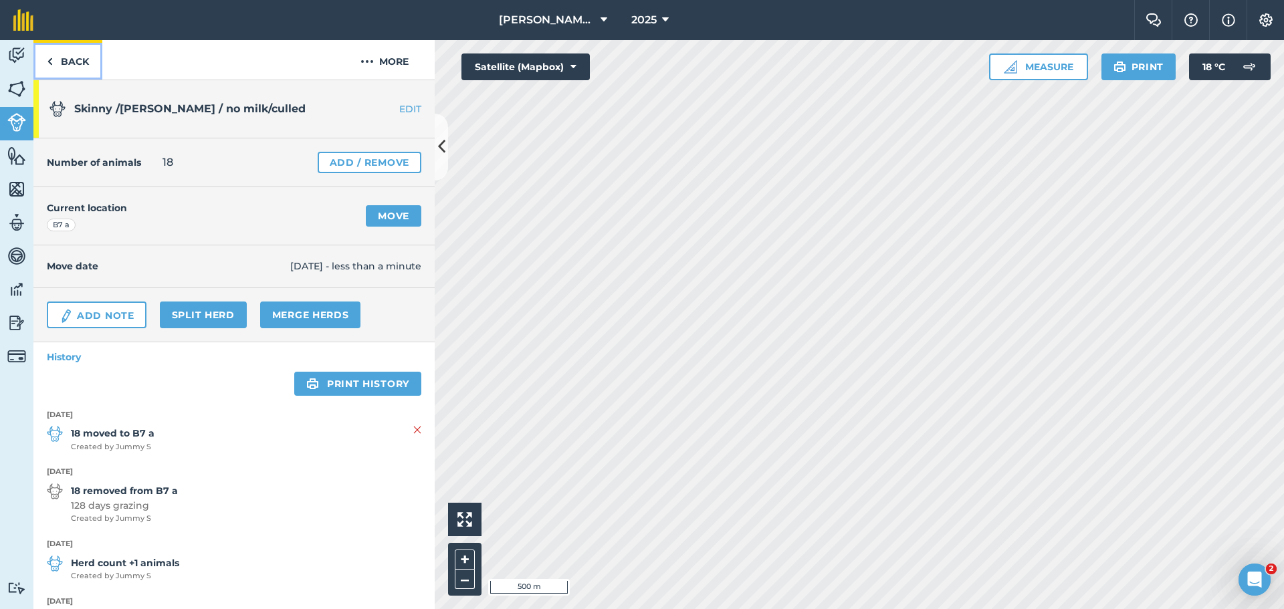
click at [63, 60] on link "Back" at bounding box center [67, 59] width 69 height 39
